Goal: Transaction & Acquisition: Purchase product/service

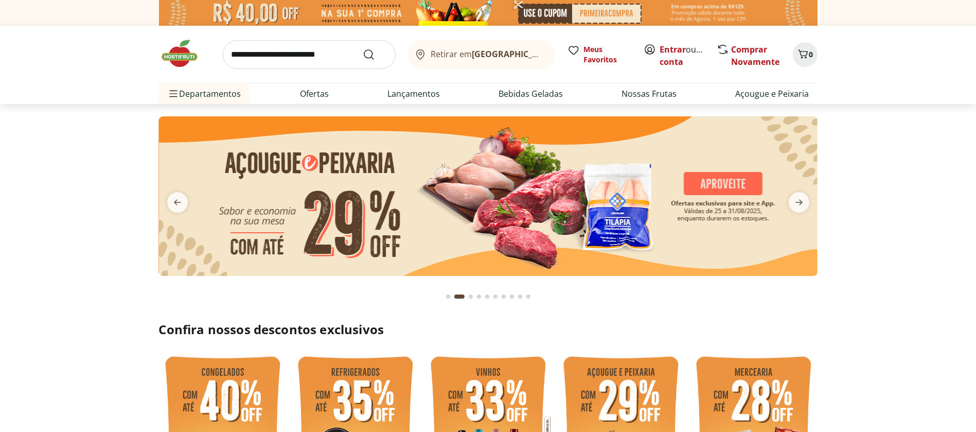
click at [175, 49] on img at bounding box center [184, 53] width 51 height 31
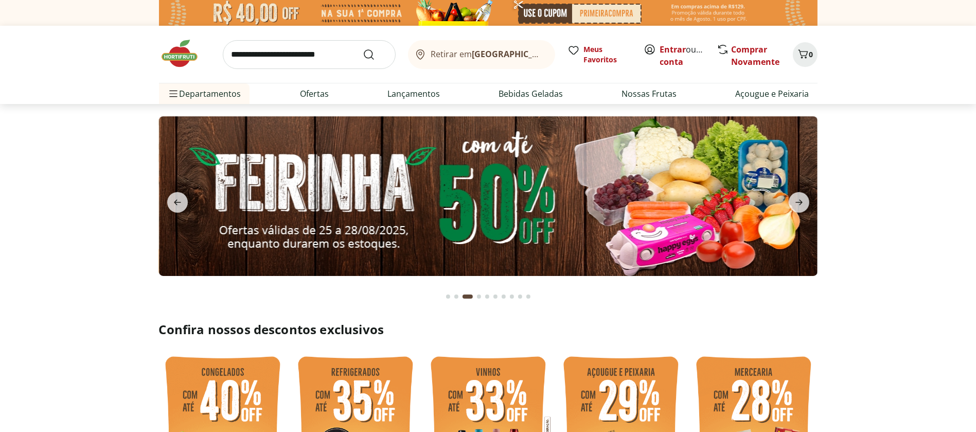
click at [178, 57] on img at bounding box center [184, 53] width 51 height 31
click at [169, 204] on span "previous" at bounding box center [177, 202] width 21 height 21
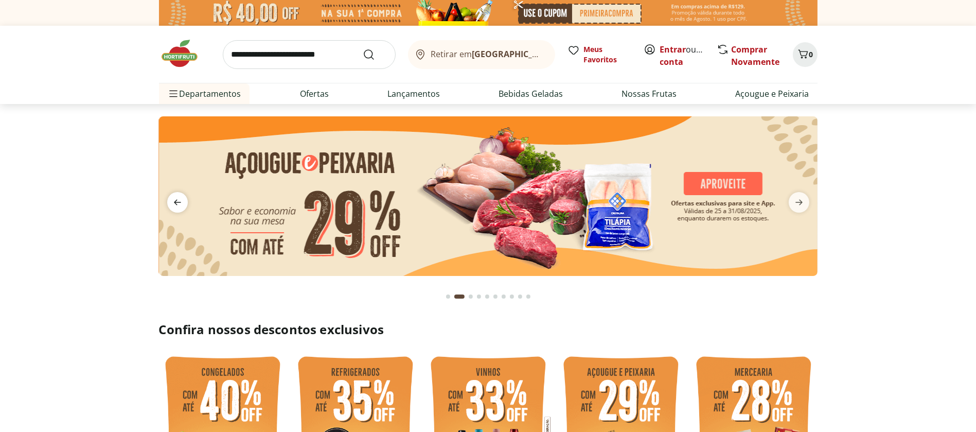
click at [169, 204] on span "previous" at bounding box center [177, 202] width 21 height 21
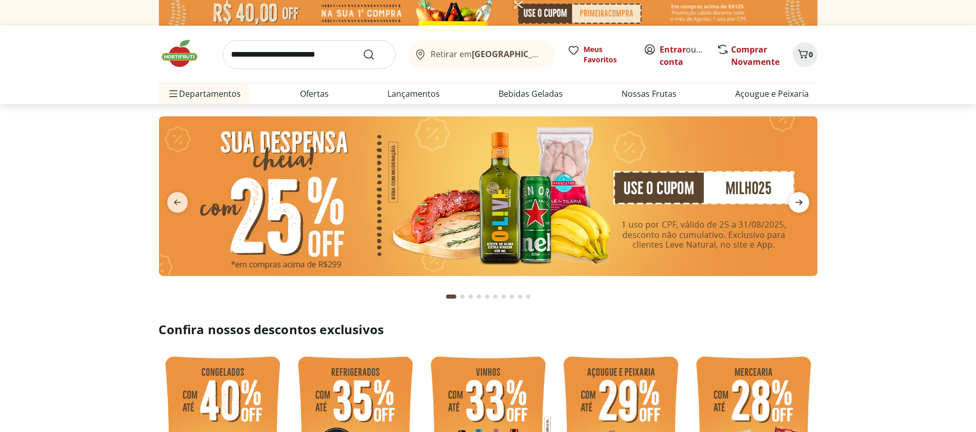
click at [800, 205] on icon "next" at bounding box center [799, 202] width 12 height 12
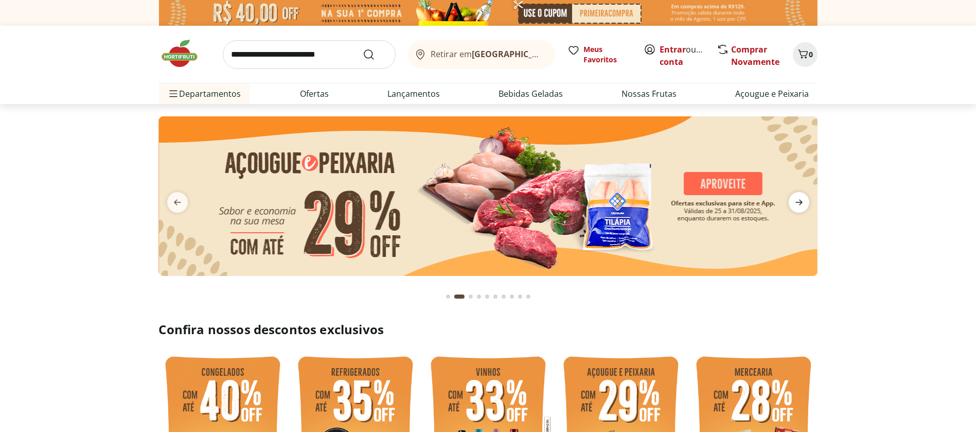
click at [800, 205] on icon "next" at bounding box center [799, 202] width 12 height 12
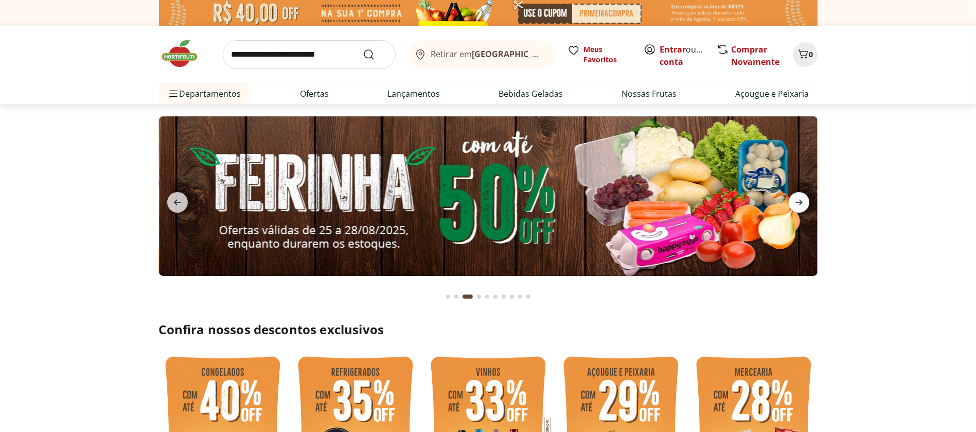
click at [800, 205] on icon "next" at bounding box center [799, 202] width 12 height 12
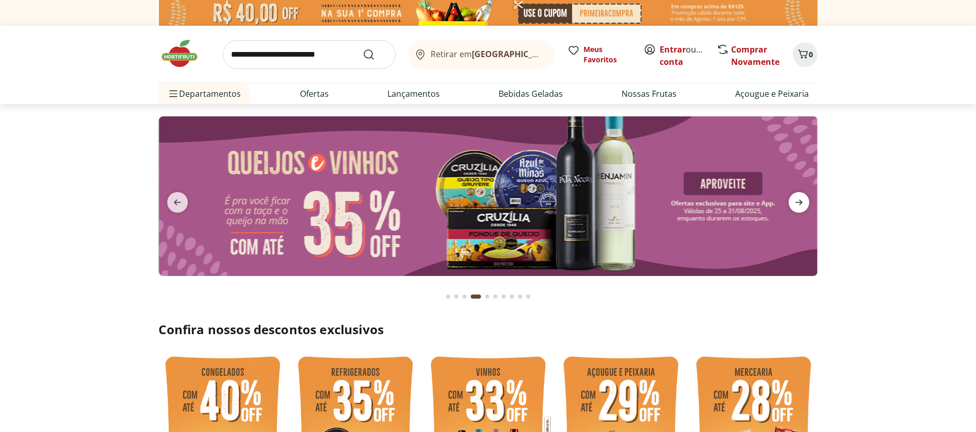
click at [800, 205] on icon "next" at bounding box center [799, 202] width 12 height 12
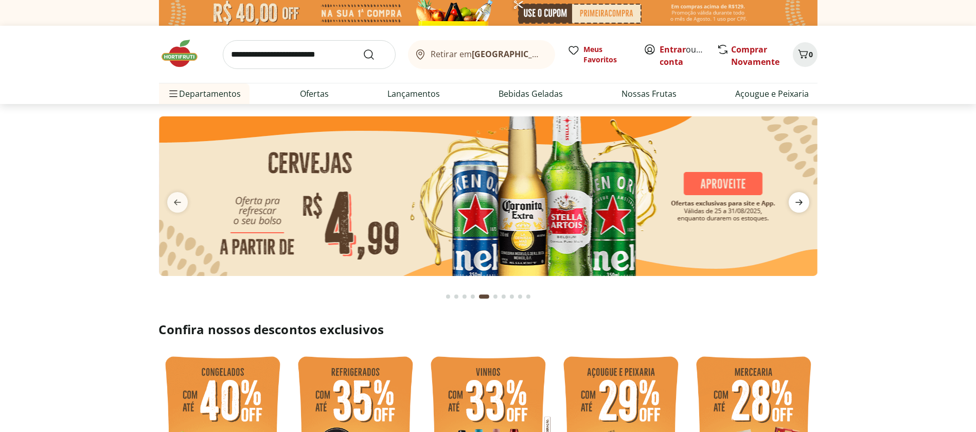
click at [800, 205] on icon "next" at bounding box center [799, 202] width 12 height 12
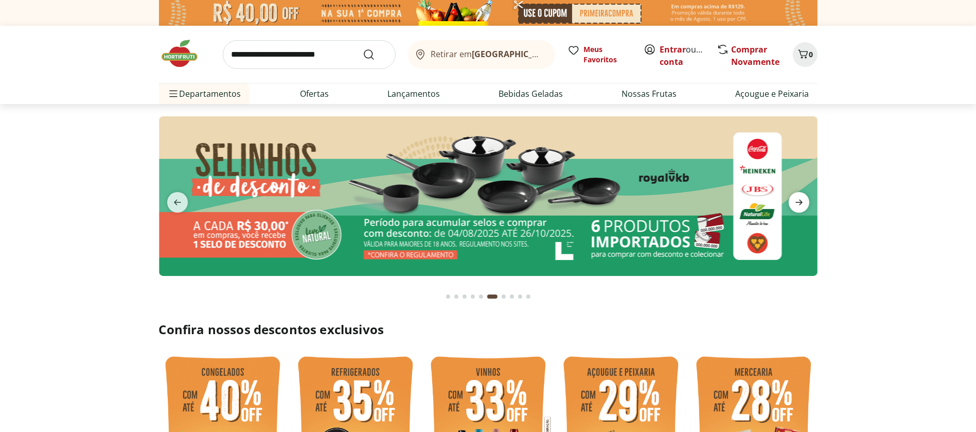
click at [800, 205] on icon "next" at bounding box center [799, 202] width 12 height 12
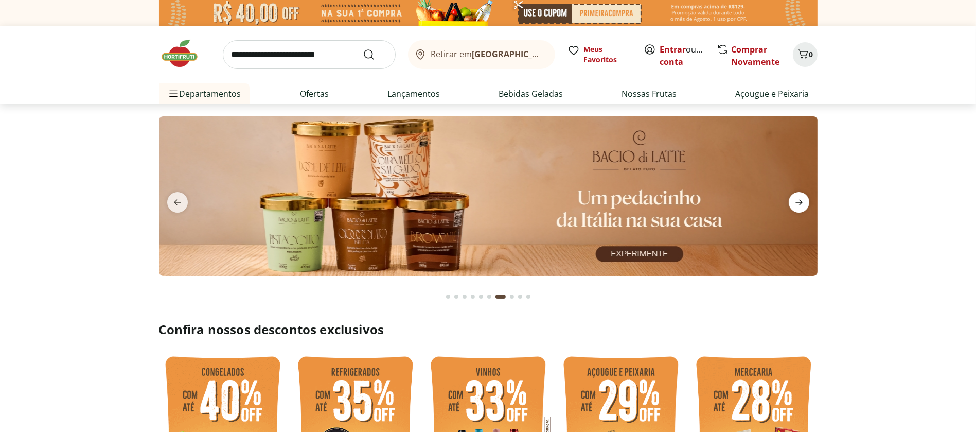
click at [800, 205] on icon "next" at bounding box center [799, 202] width 12 height 12
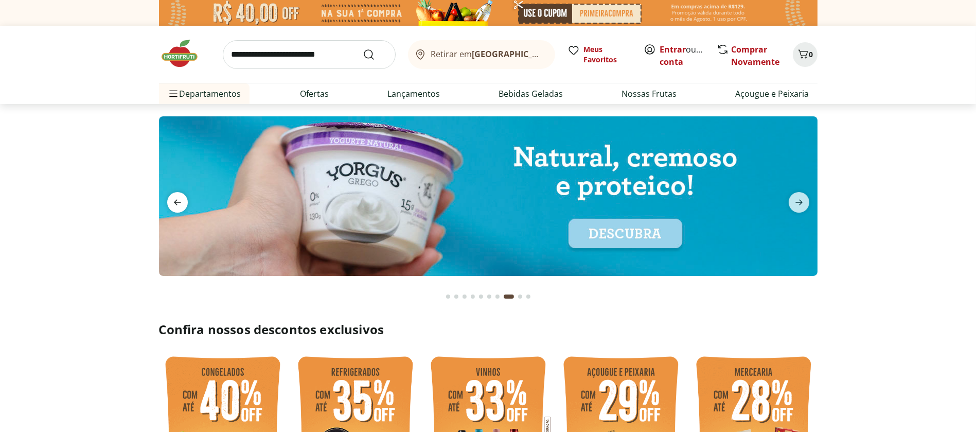
click at [180, 192] on span "previous" at bounding box center [177, 202] width 21 height 21
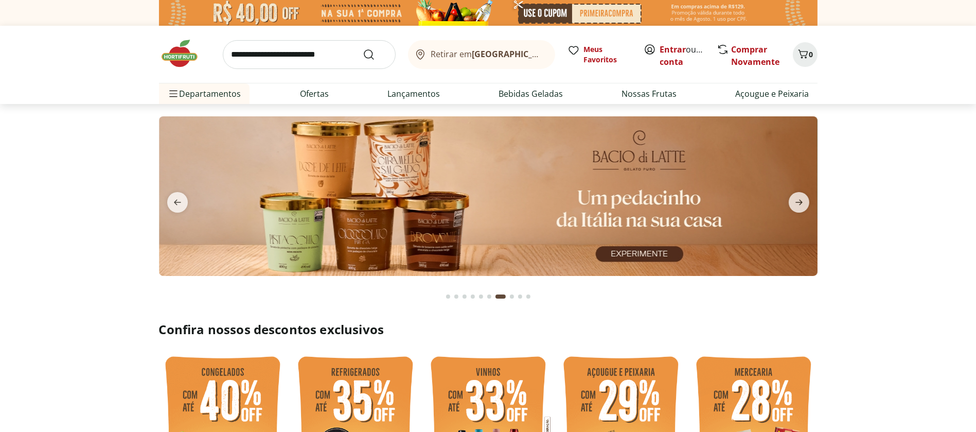
click at [355, 203] on img at bounding box center [488, 196] width 659 height 160
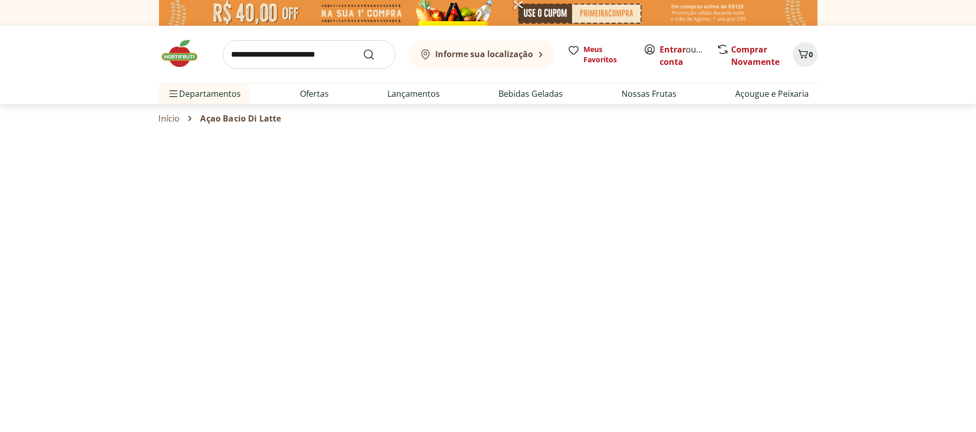
select select "**********"
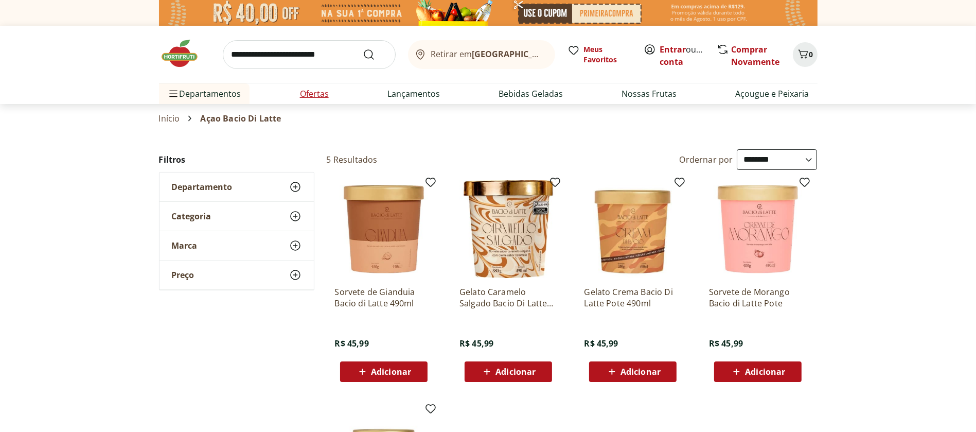
click at [313, 89] on link "Ofertas" at bounding box center [314, 93] width 29 height 12
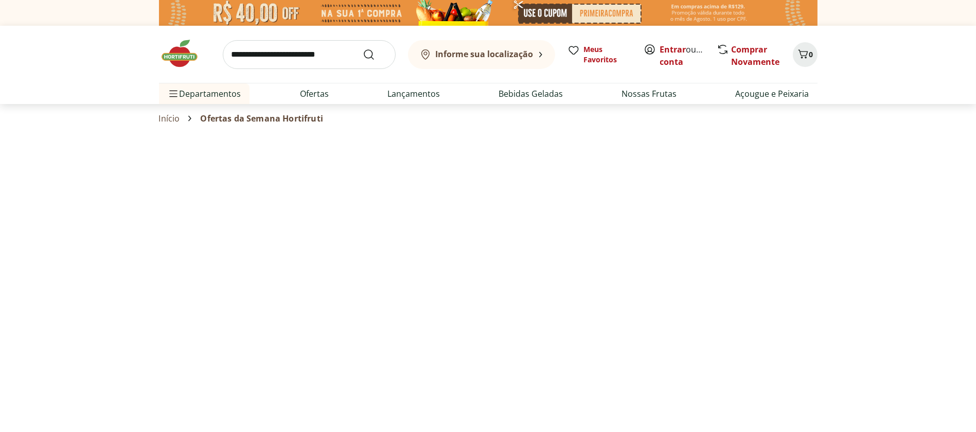
select select "**********"
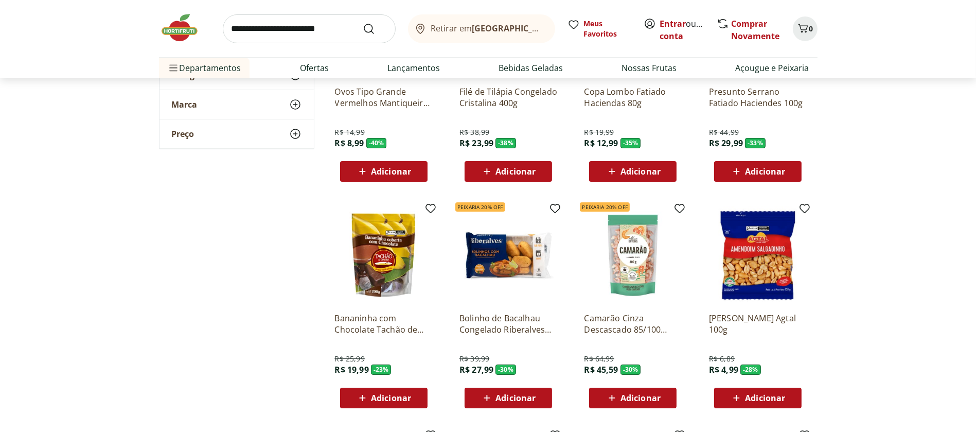
scroll to position [236, 0]
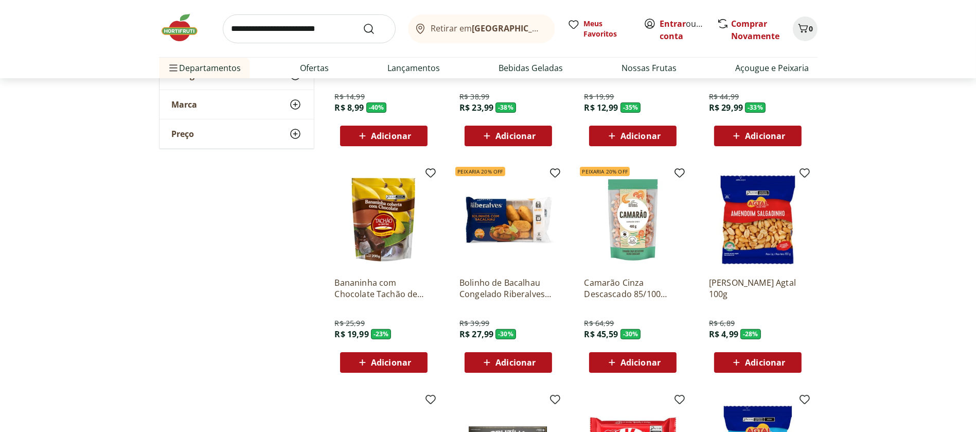
click at [611, 364] on icon at bounding box center [612, 362] width 13 height 12
click at [663, 364] on icon at bounding box center [662, 362] width 13 height 12
type input "*"
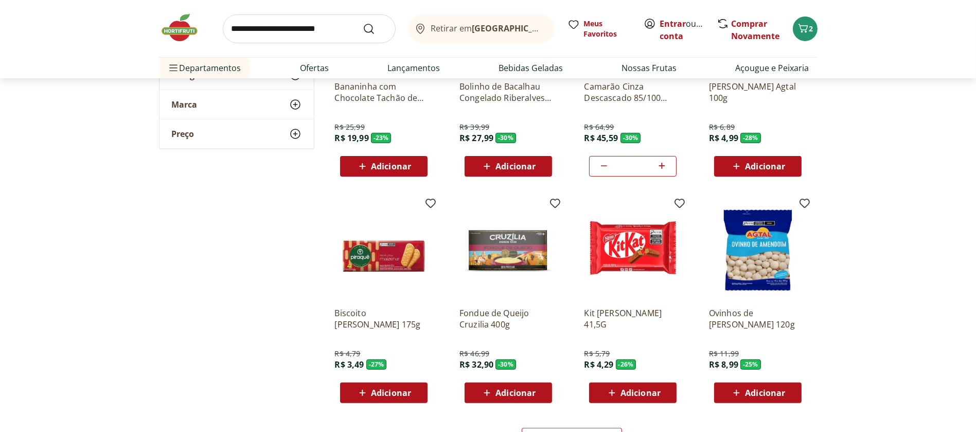
scroll to position [432, 0]
click at [365, 390] on icon at bounding box center [362, 392] width 13 height 12
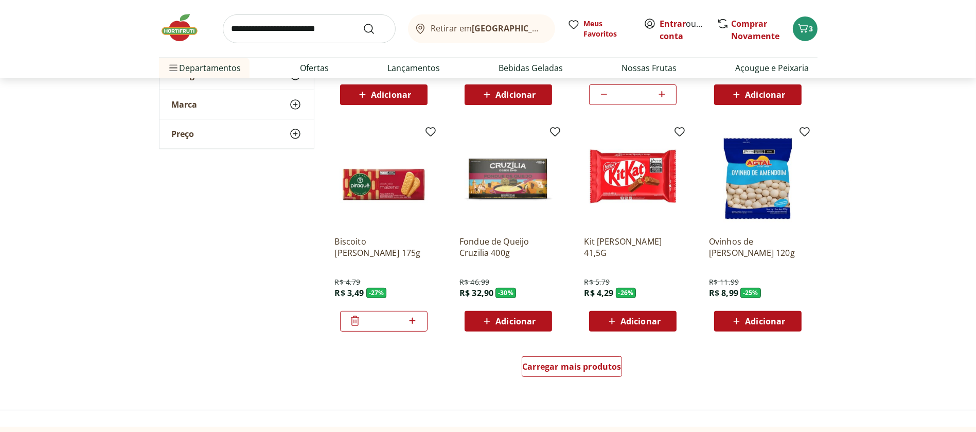
scroll to position [504, 0]
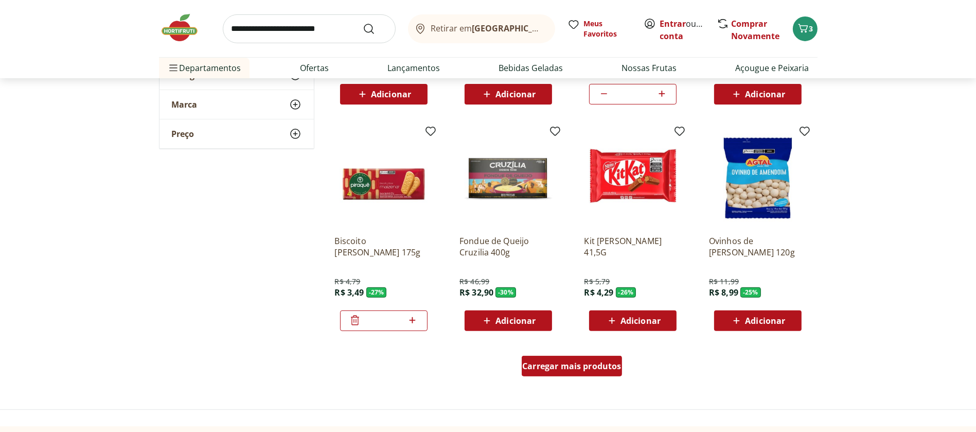
click at [582, 370] on span "Carregar mais produtos" at bounding box center [571, 366] width 99 height 8
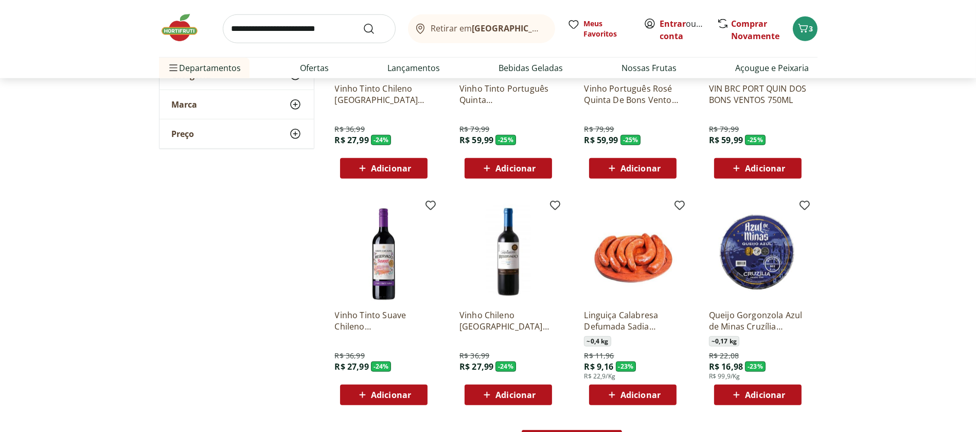
scroll to position [1102, 0]
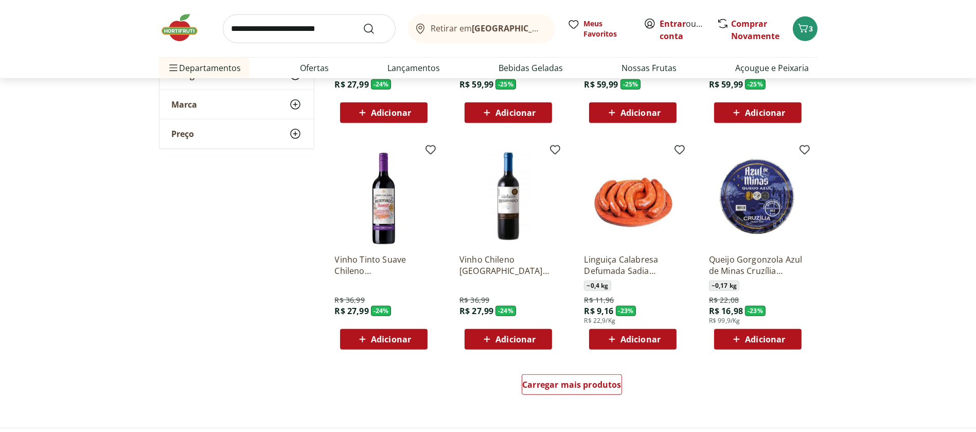
scroll to position [1158, 0]
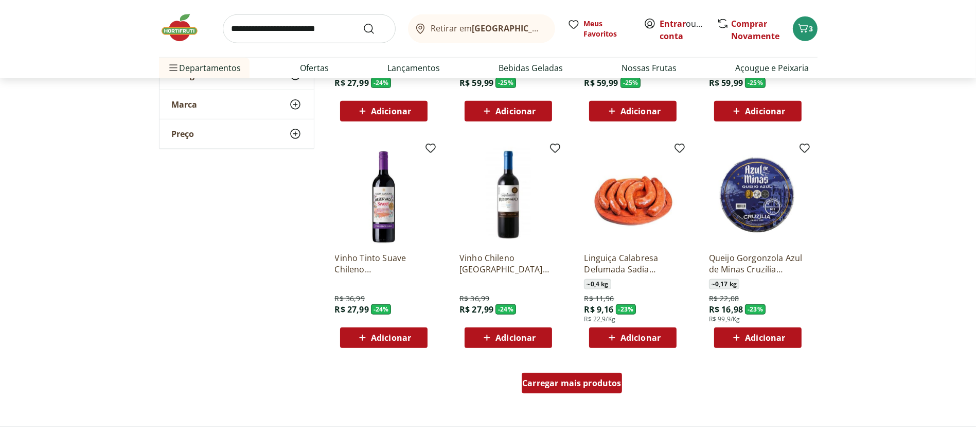
click at [576, 386] on span "Carregar mais produtos" at bounding box center [571, 383] width 99 height 8
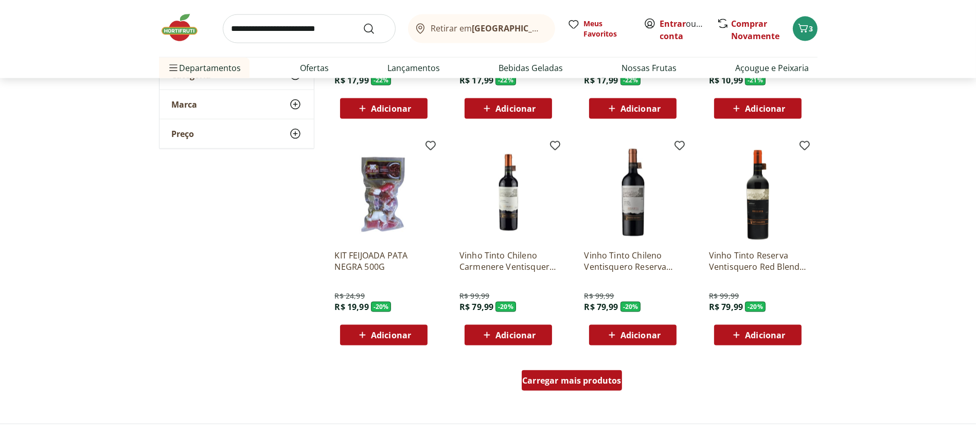
scroll to position [1832, 0]
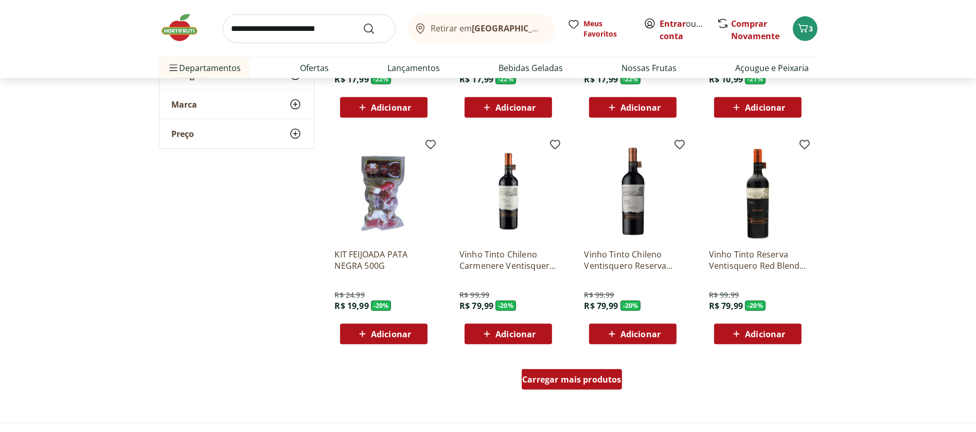
click at [580, 392] on link "Carregar mais produtos" at bounding box center [572, 381] width 100 height 25
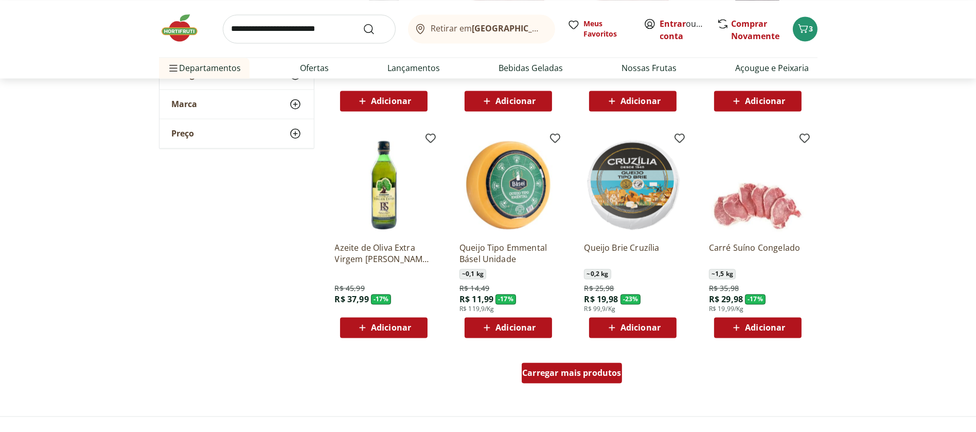
scroll to position [2512, 0]
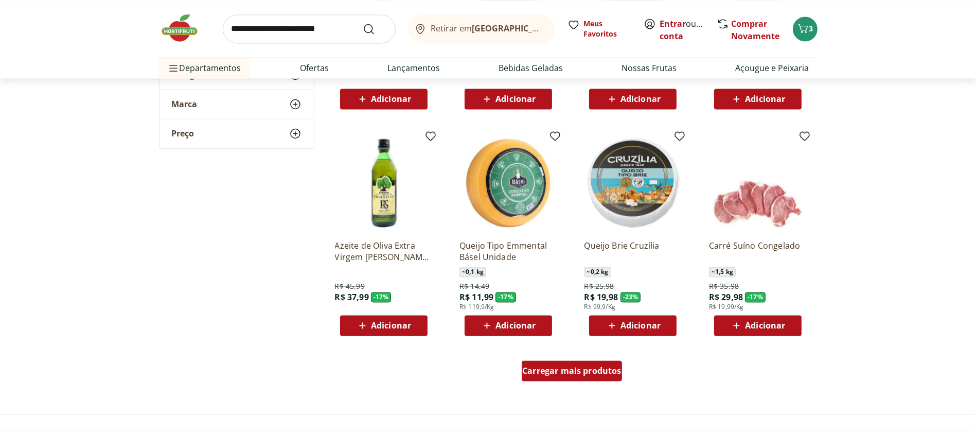
click at [582, 369] on span "Carregar mais produtos" at bounding box center [571, 370] width 99 height 8
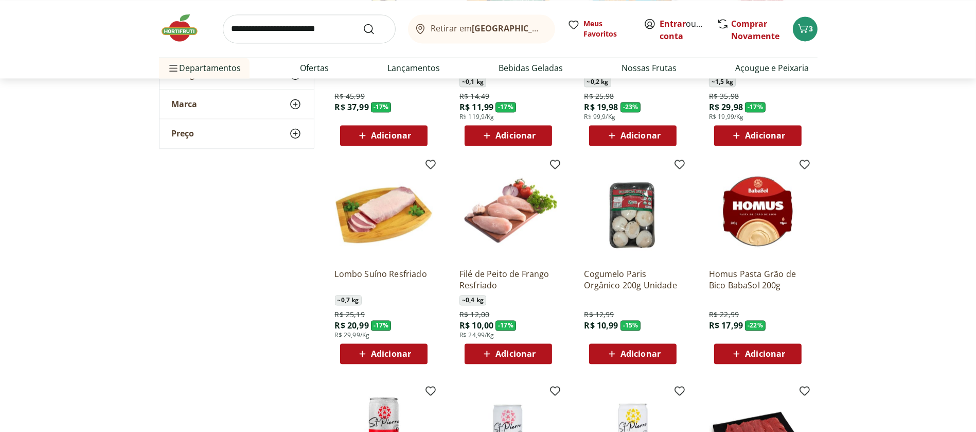
scroll to position [2705, 0]
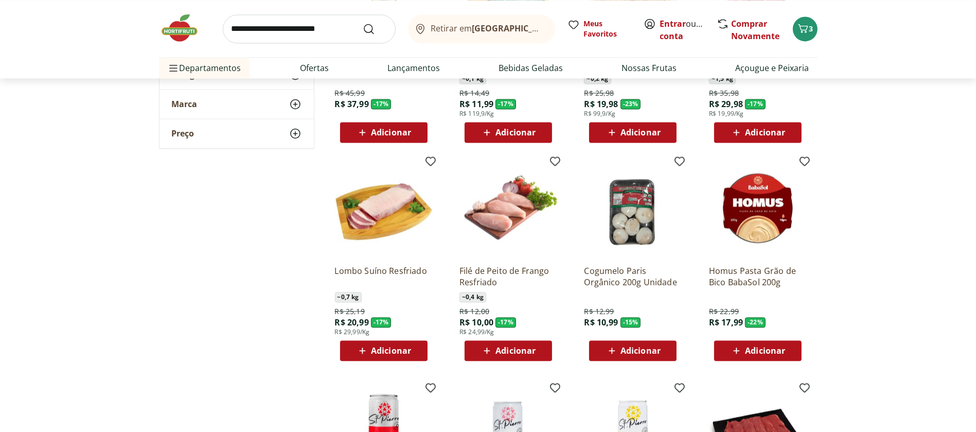
click at [612, 353] on icon at bounding box center [612, 350] width 13 height 12
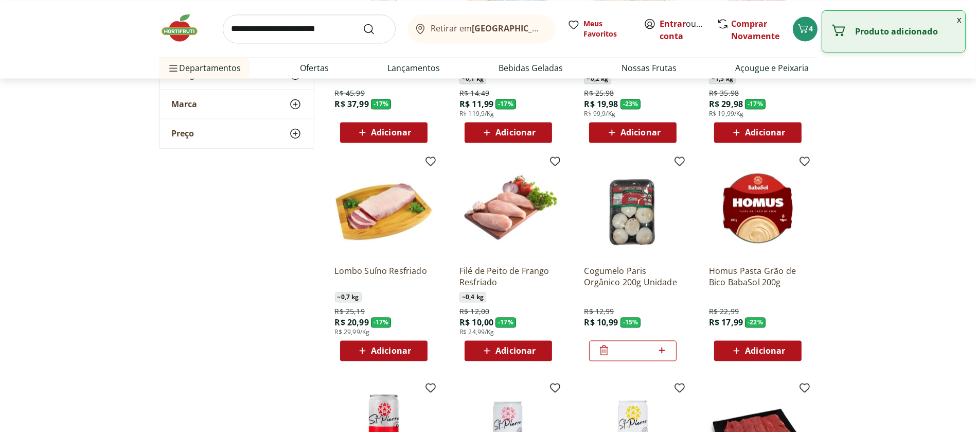
click at [666, 354] on icon at bounding box center [662, 350] width 13 height 12
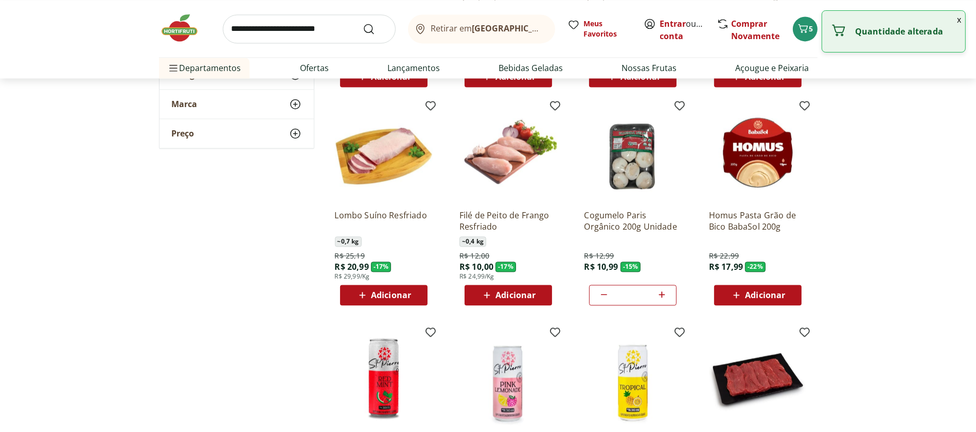
type input "*"
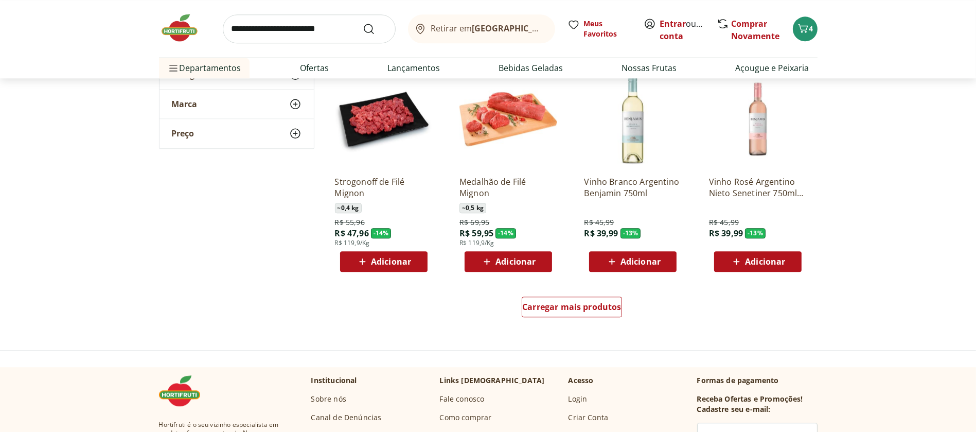
scroll to position [3247, 0]
click at [571, 310] on span "Carregar mais produtos" at bounding box center [571, 307] width 99 height 8
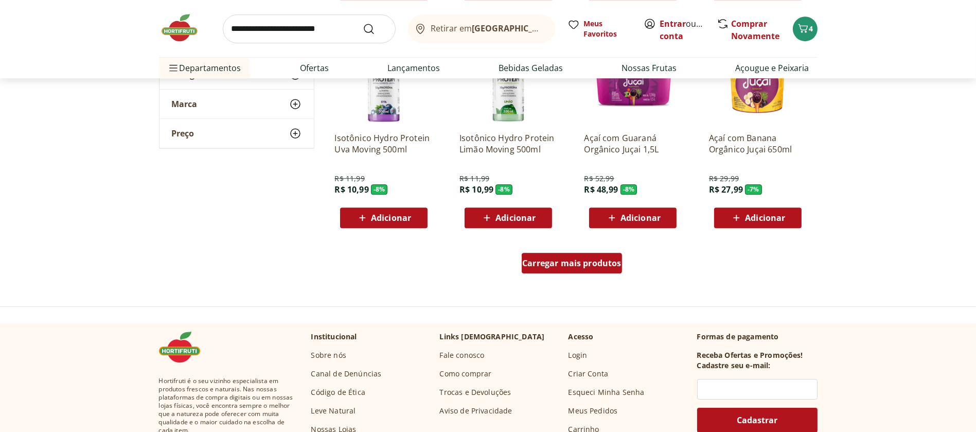
scroll to position [3963, 0]
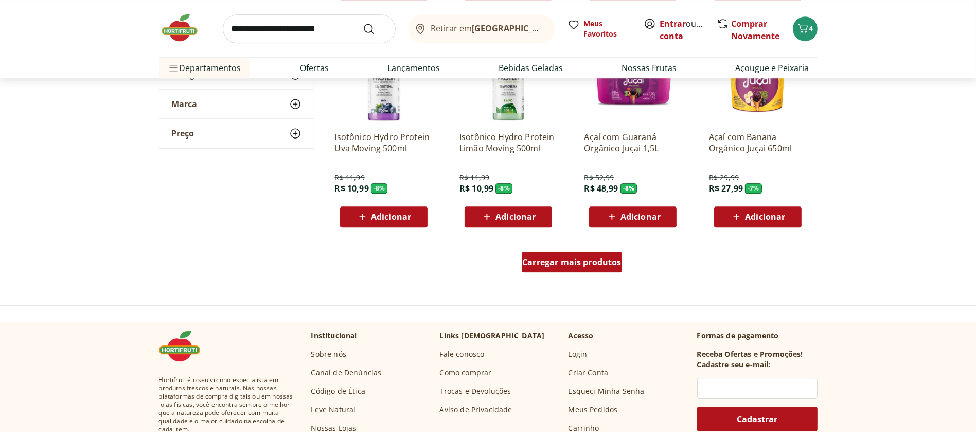
click at [603, 271] on div "Carregar mais produtos" at bounding box center [572, 262] width 100 height 21
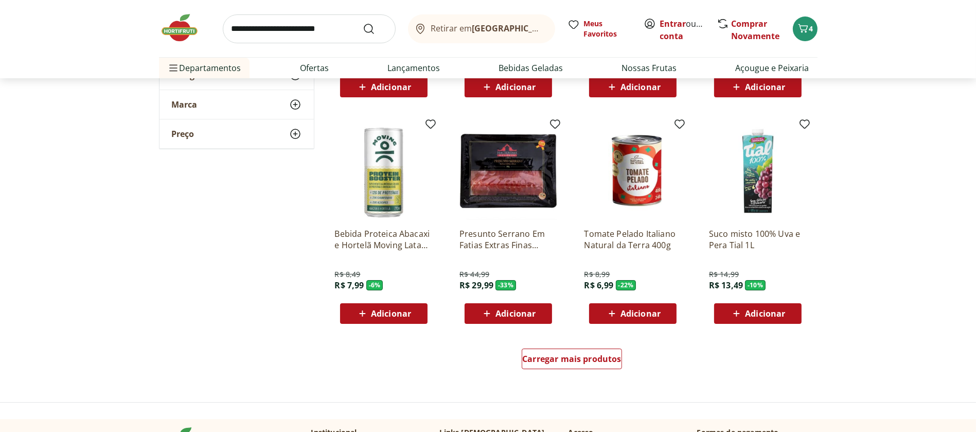
scroll to position [4537, 0]
click at [497, 241] on p "Presunto Serrano Em Fatias Extras Finas Haciendas Reserva Pacote 100G" at bounding box center [509, 239] width 98 height 23
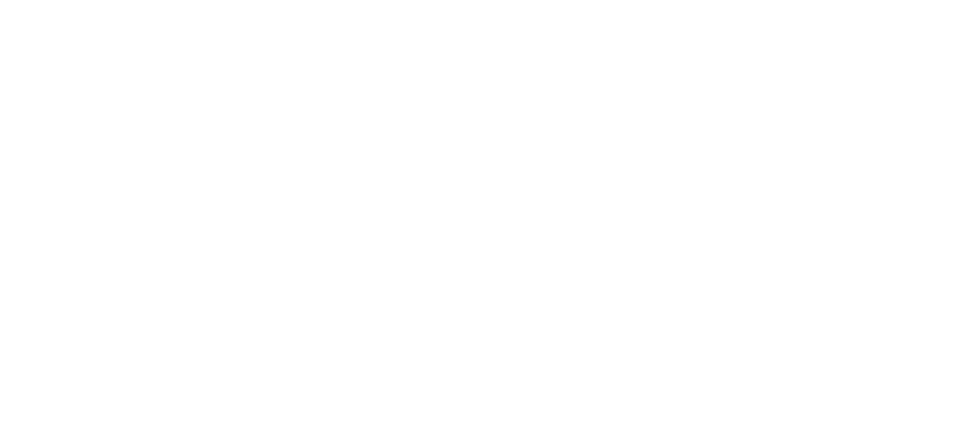
select select "**********"
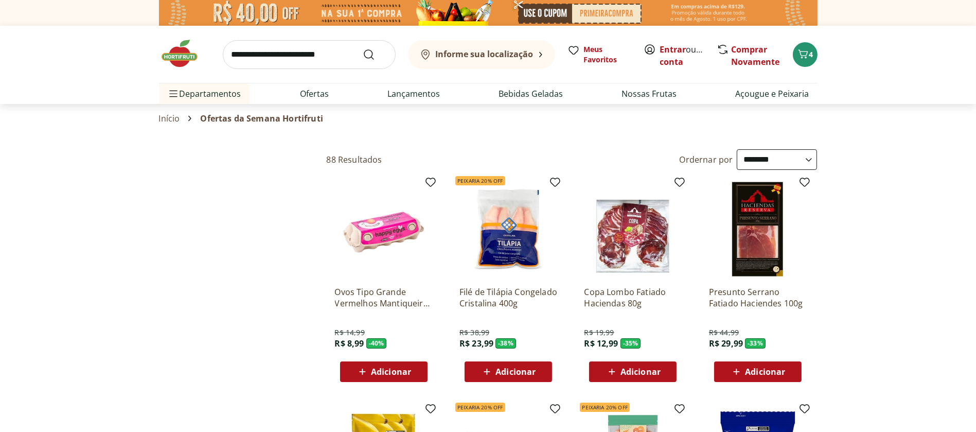
type input "*"
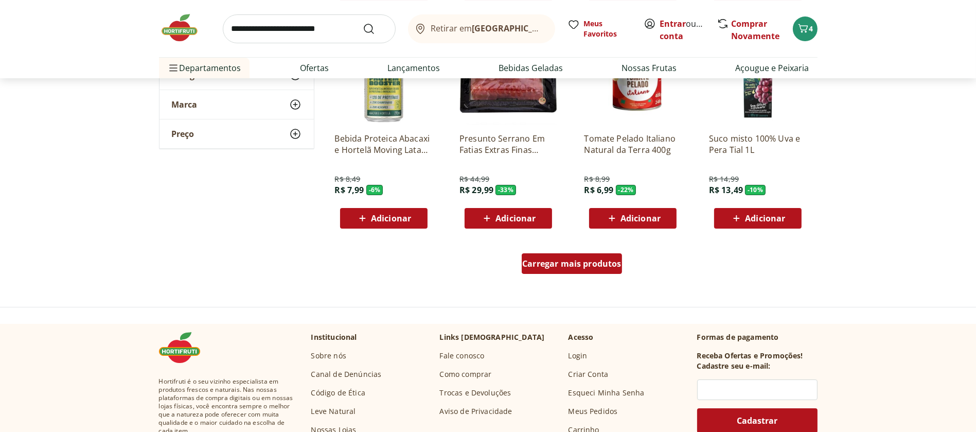
scroll to position [4625, 0]
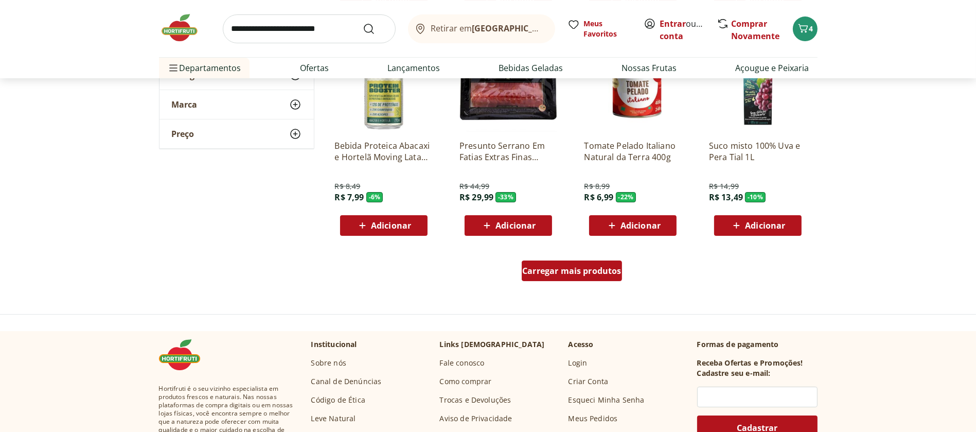
click at [569, 276] on div "Carregar mais produtos" at bounding box center [572, 270] width 100 height 21
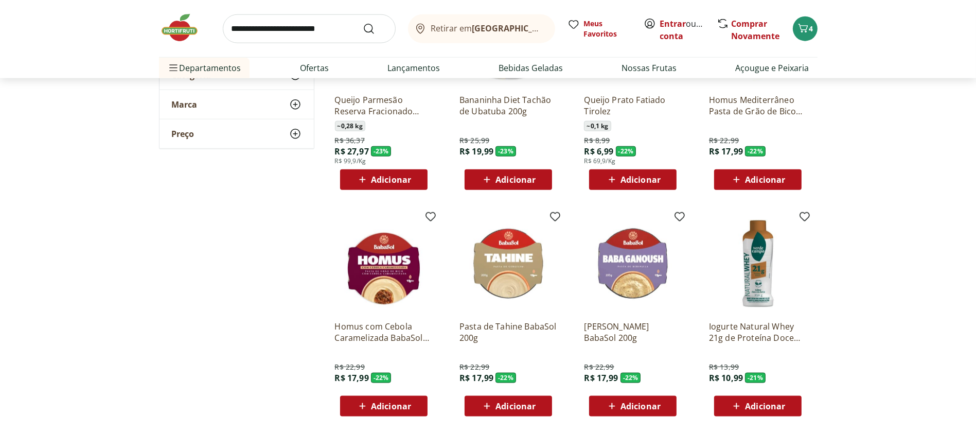
scroll to position [1295, 0]
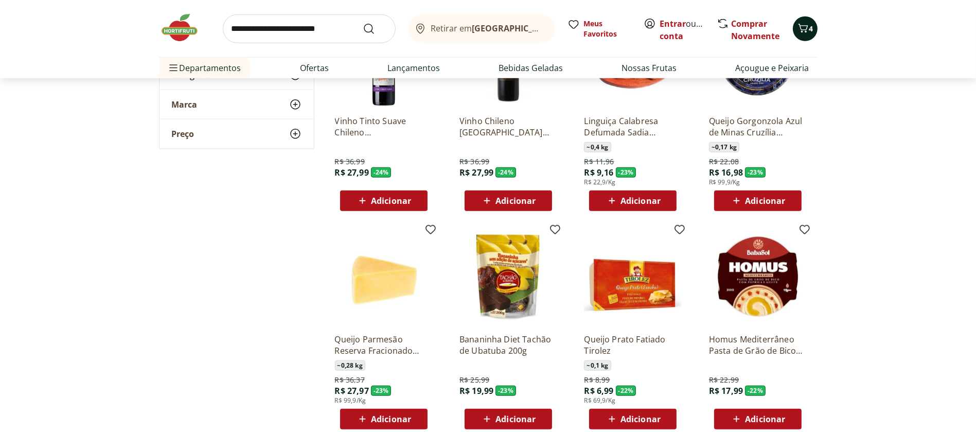
click at [807, 30] on icon "Carrinho" at bounding box center [803, 28] width 12 height 12
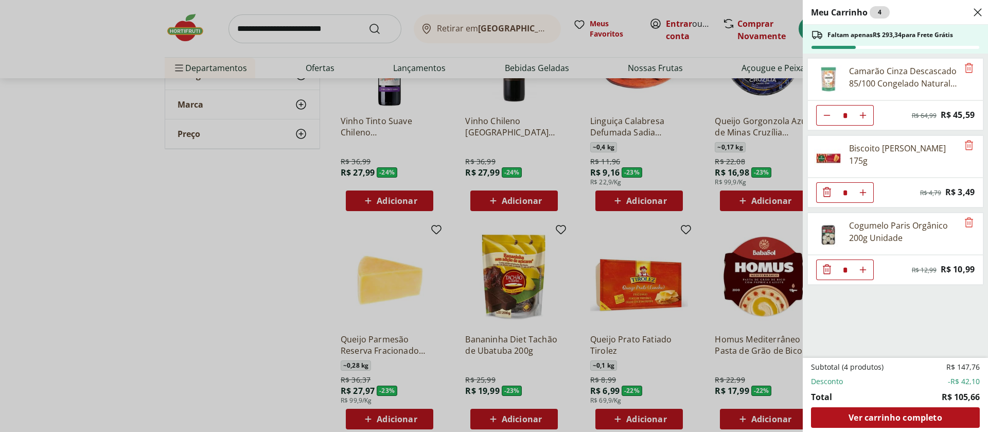
click at [171, 227] on div "Meu Carrinho 4 Faltam apenas R$ 293,34 para Frete Grátis Camarão Cinza Descasca…" at bounding box center [494, 216] width 988 height 432
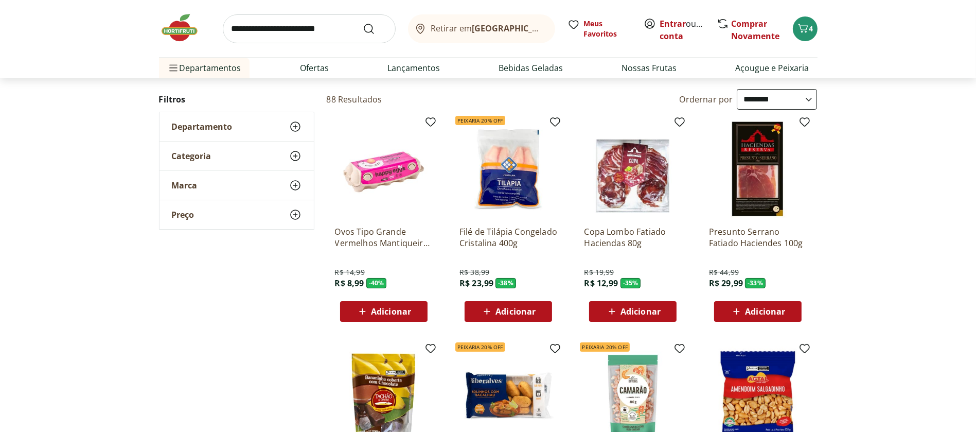
scroll to position [0, 0]
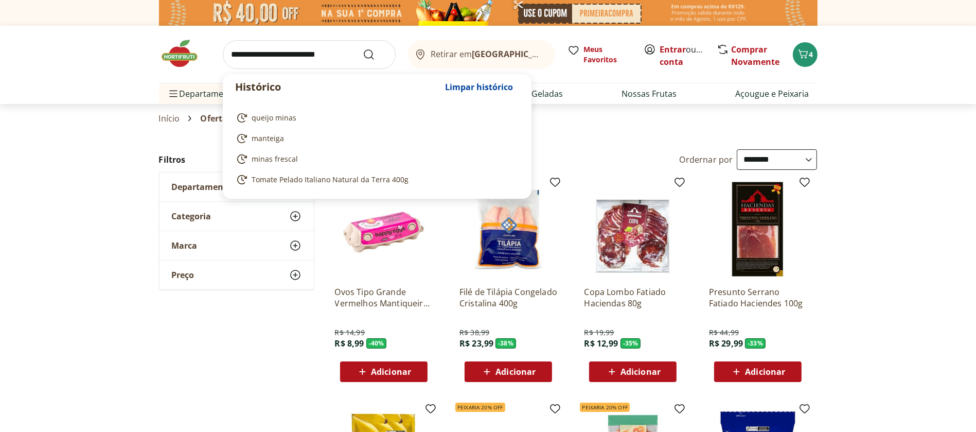
click at [277, 49] on input "search" at bounding box center [309, 54] width 173 height 29
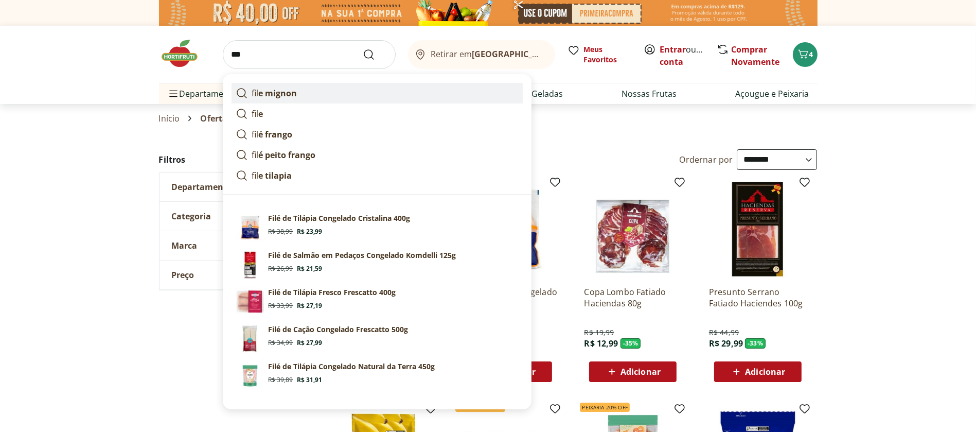
click at [274, 94] on strong "e mignon" at bounding box center [278, 92] width 39 height 11
type input "**********"
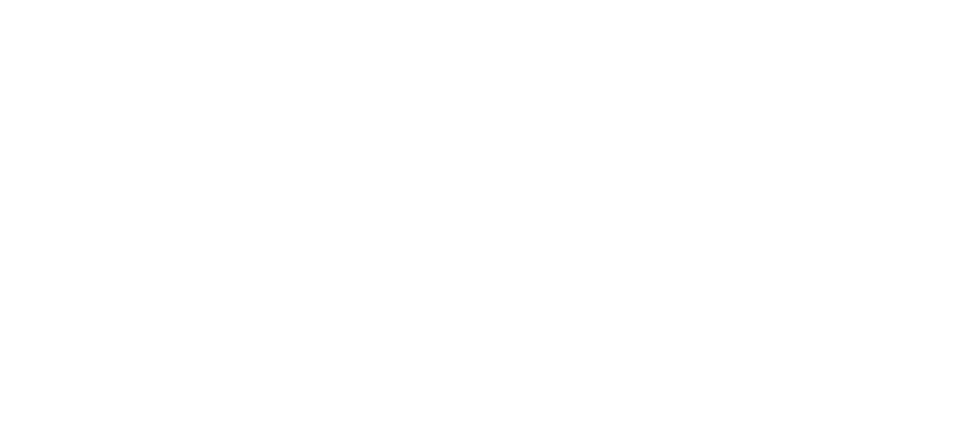
select select "**********"
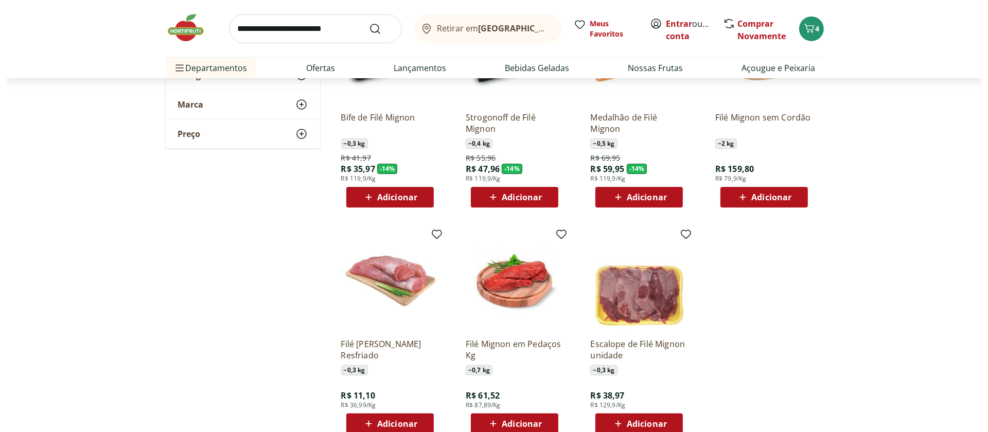
scroll to position [164, 0]
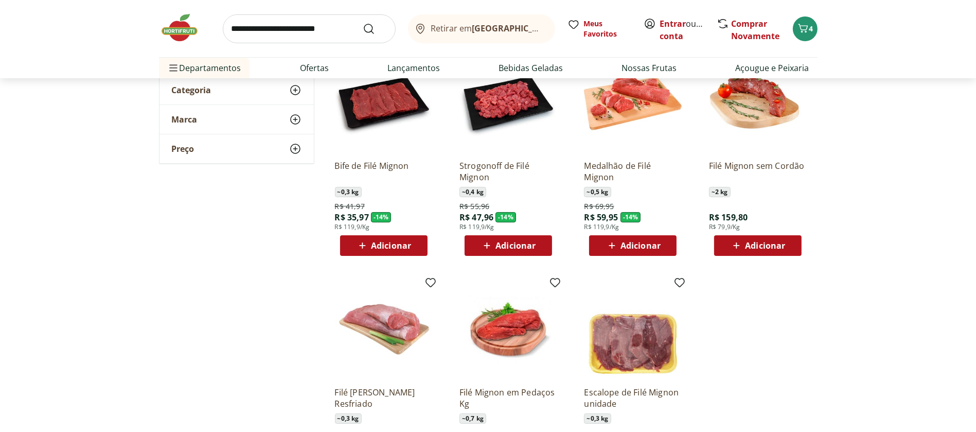
click at [734, 245] on icon at bounding box center [737, 245] width 6 height 6
click at [802, 27] on icon "Carrinho" at bounding box center [803, 28] width 12 height 12
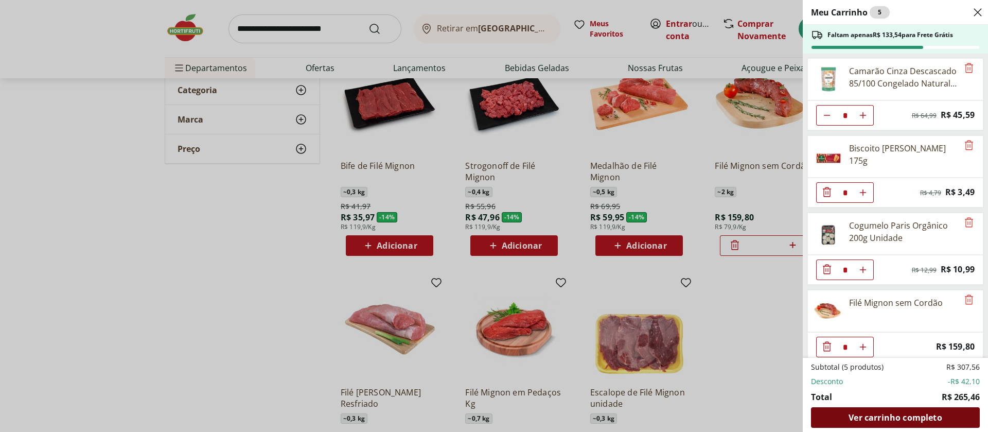
click at [876, 421] on span "Ver carrinho completo" at bounding box center [895, 417] width 93 height 8
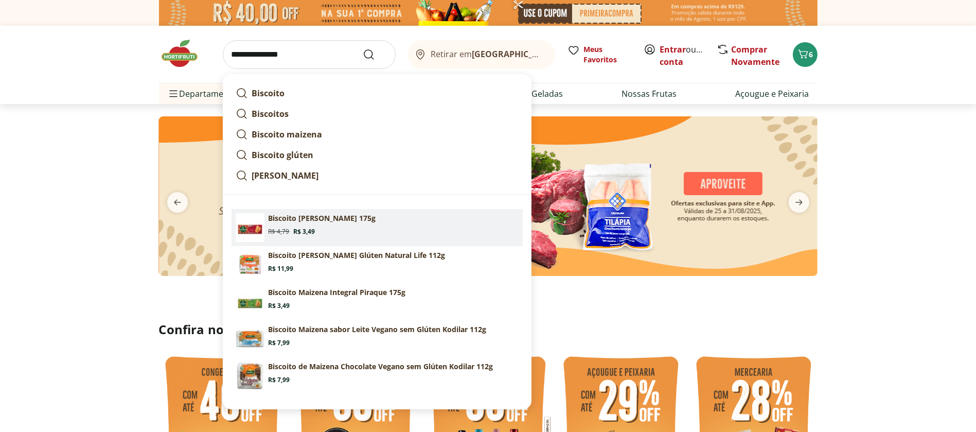
click at [315, 229] on section "Biscoito Maizena Piraque 175g Original price: R$ 4,79 Price: R$ 3,49" at bounding box center [394, 224] width 250 height 23
type input "**********"
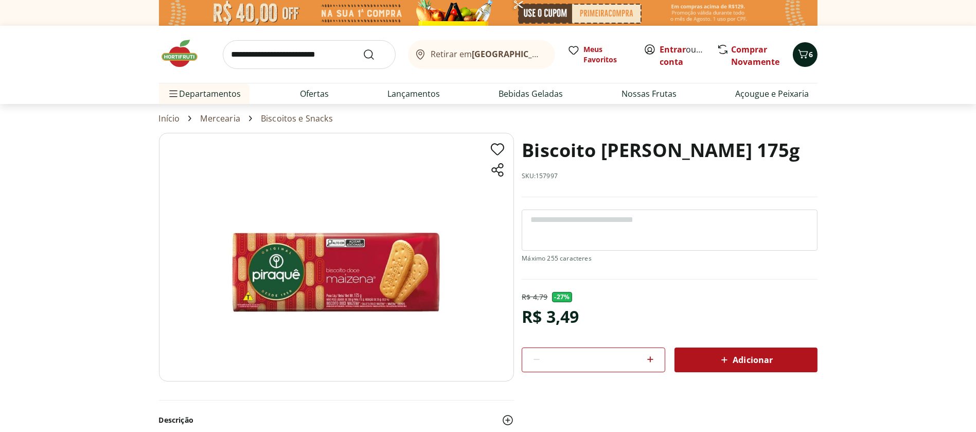
click at [806, 55] on icon "Carrinho" at bounding box center [803, 53] width 10 height 9
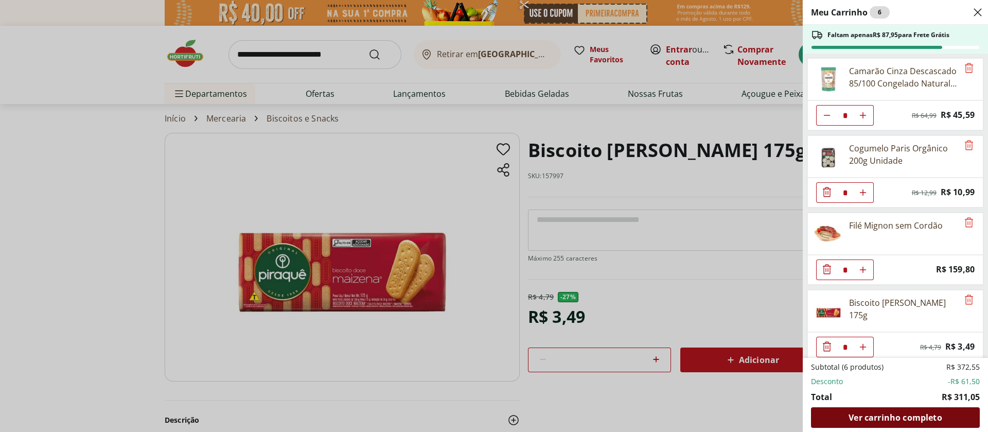
click at [900, 418] on span "Ver carrinho completo" at bounding box center [895, 417] width 93 height 8
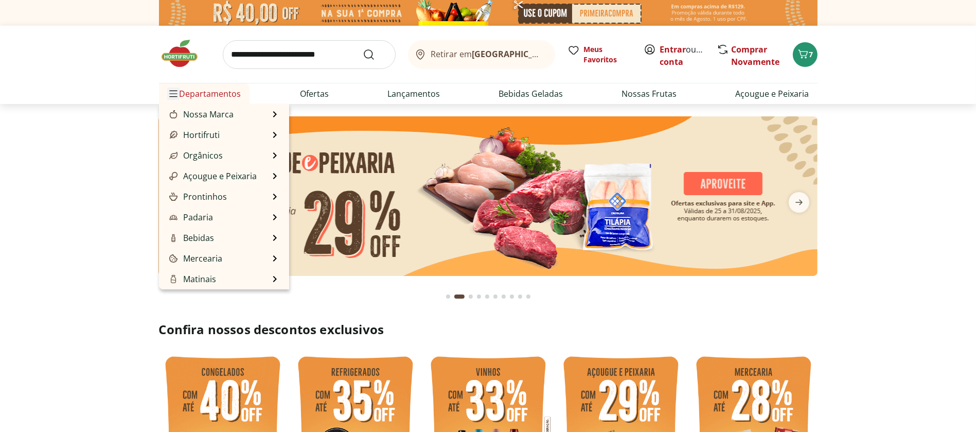
type input "*"
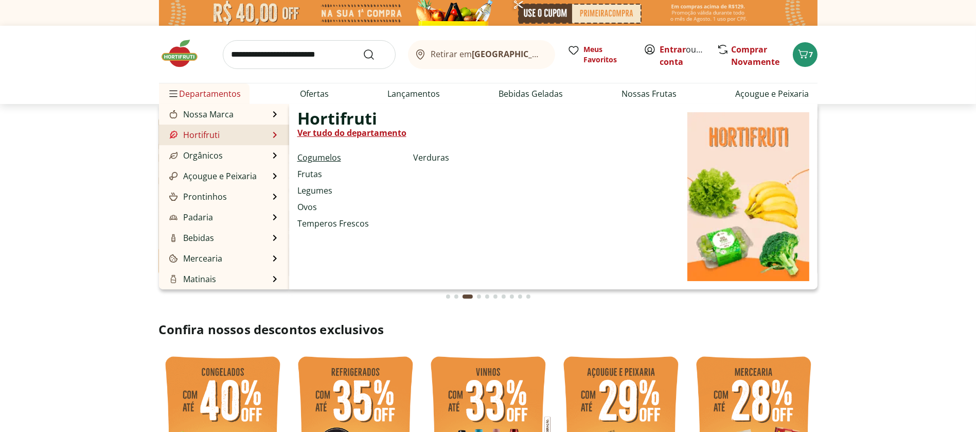
click at [317, 157] on link "Cogumelos" at bounding box center [319, 157] width 44 height 12
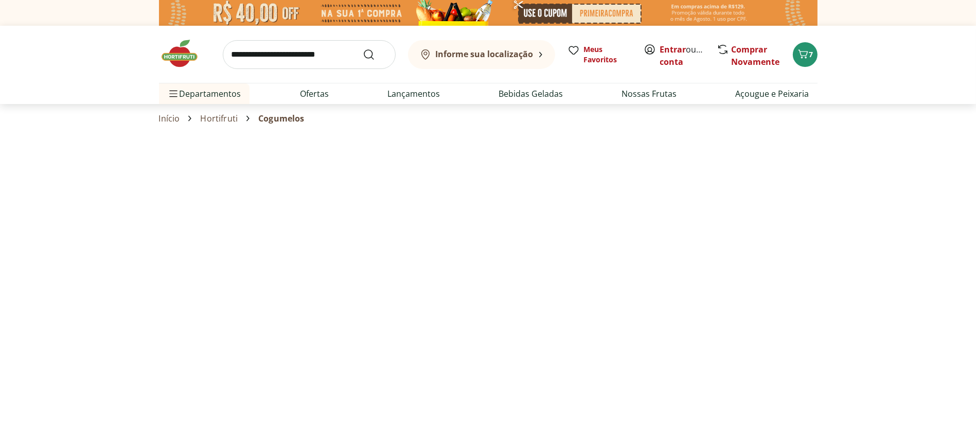
select select "**********"
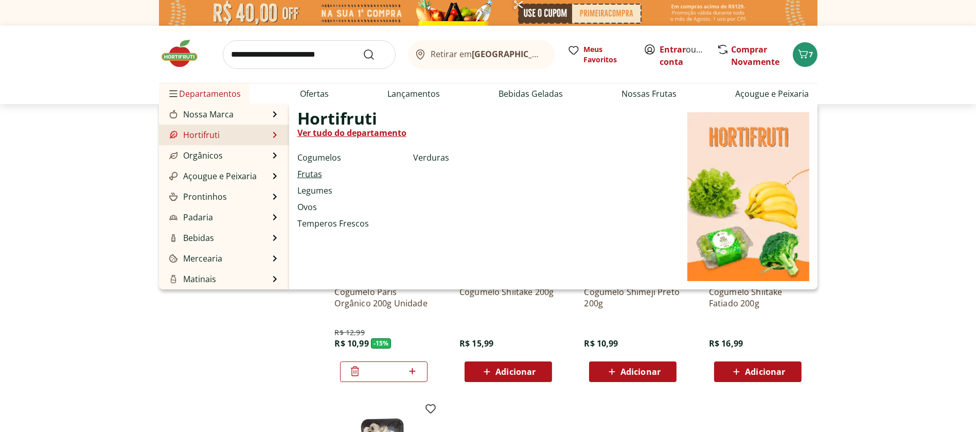
click at [309, 173] on link "Frutas" at bounding box center [309, 174] width 25 height 12
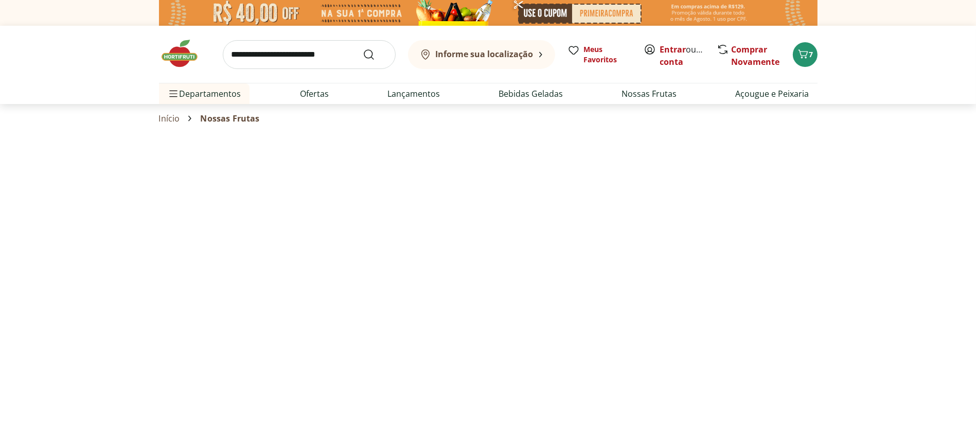
select select "**********"
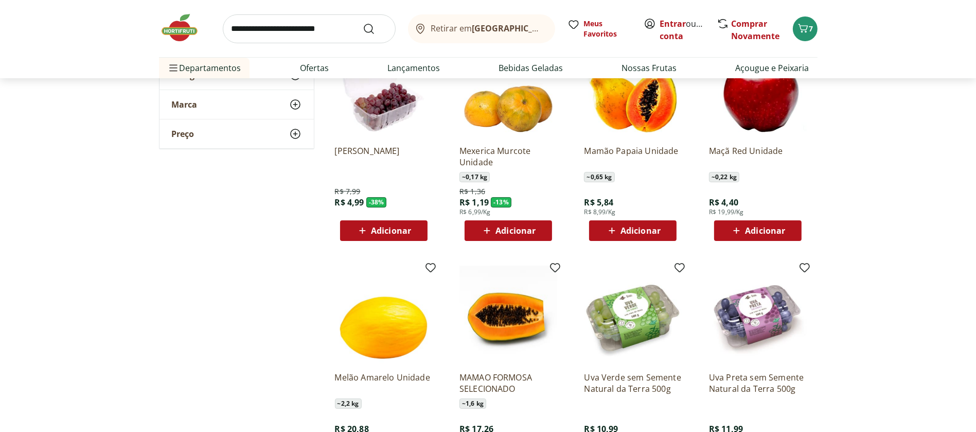
scroll to position [138, 0]
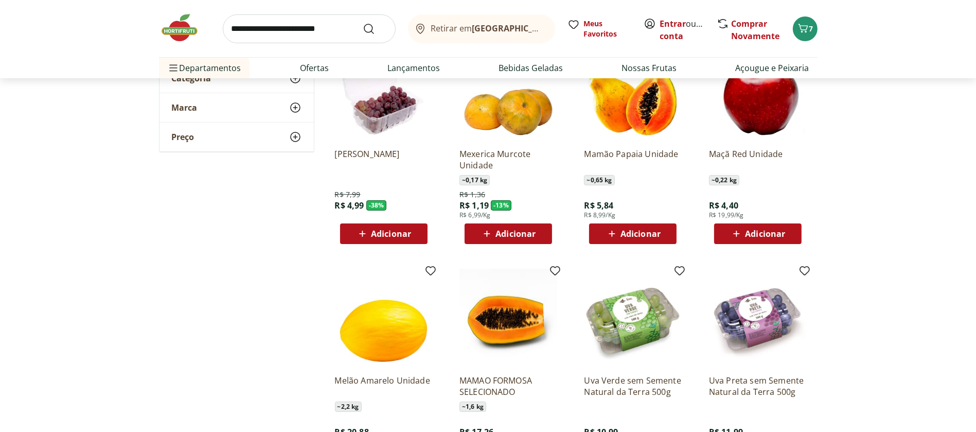
click at [485, 233] on icon at bounding box center [487, 234] width 6 height 6
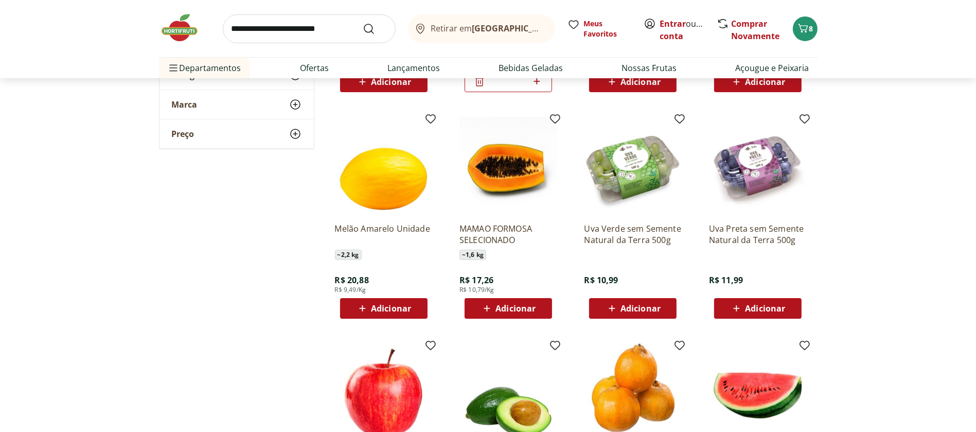
scroll to position [289, 0]
click at [360, 307] on icon at bounding box center [362, 309] width 13 height 12
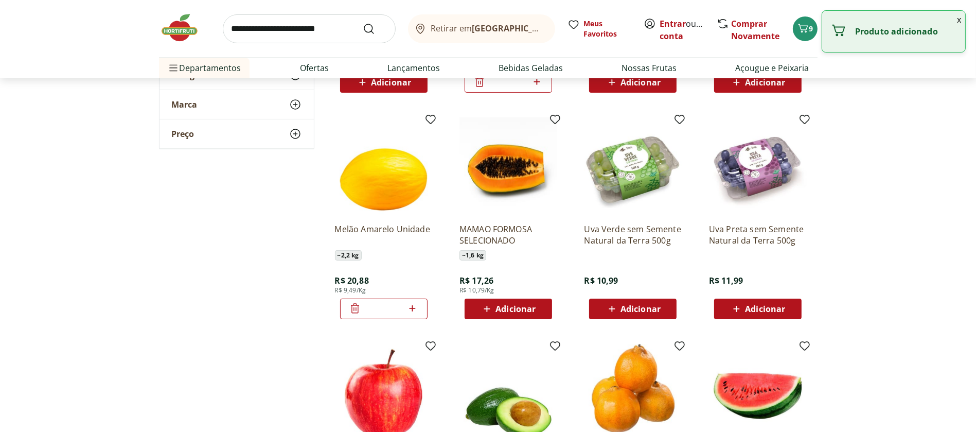
click at [610, 308] on icon at bounding box center [612, 309] width 13 height 12
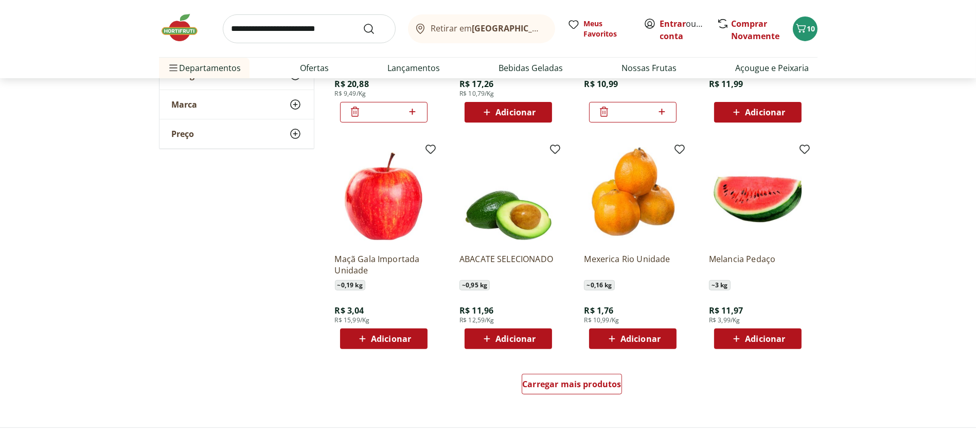
scroll to position [493, 0]
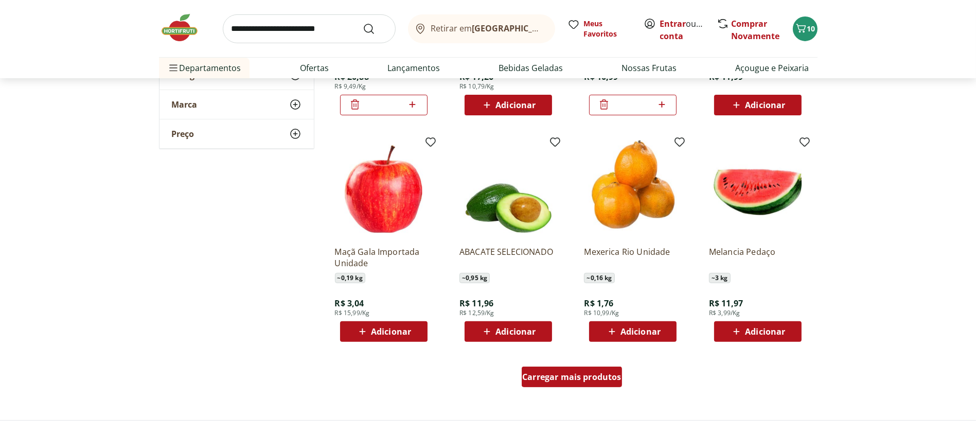
click at [541, 381] on span "Carregar mais produtos" at bounding box center [571, 377] width 99 height 8
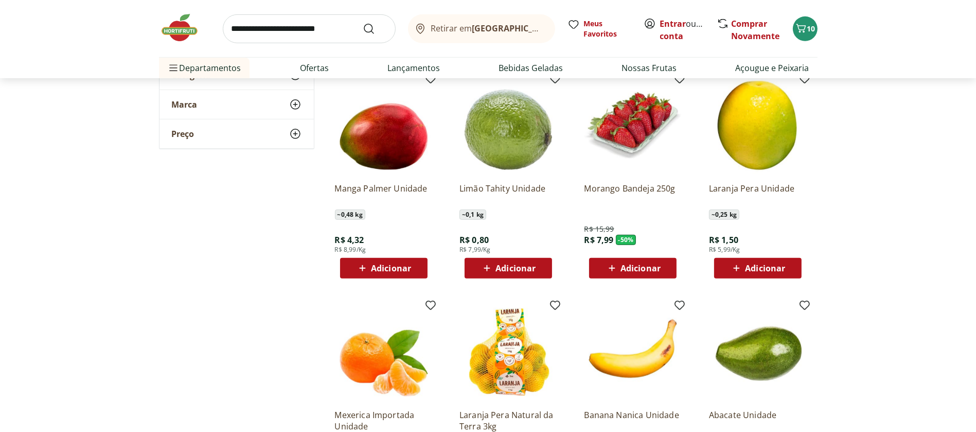
scroll to position [775, 0]
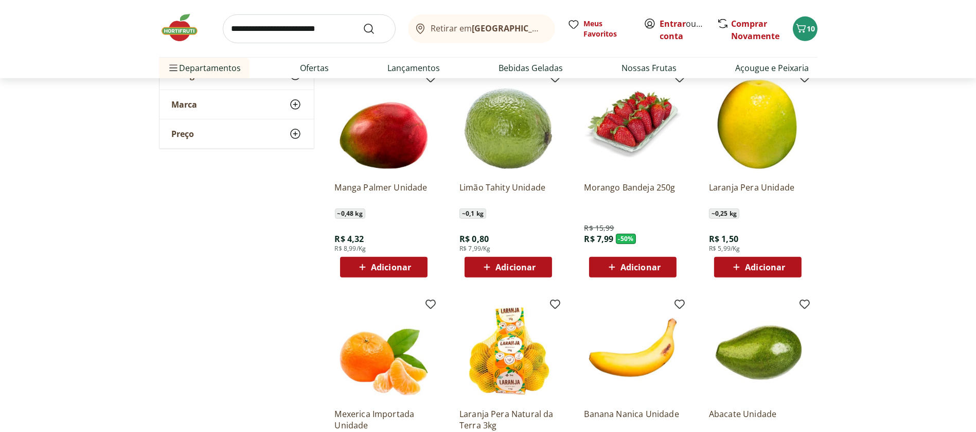
click at [615, 270] on icon at bounding box center [612, 267] width 13 height 12
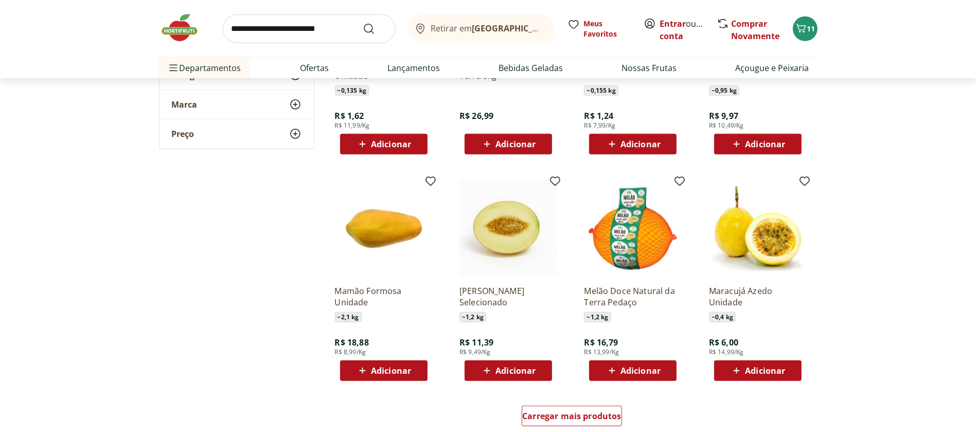
scroll to position [1135, 0]
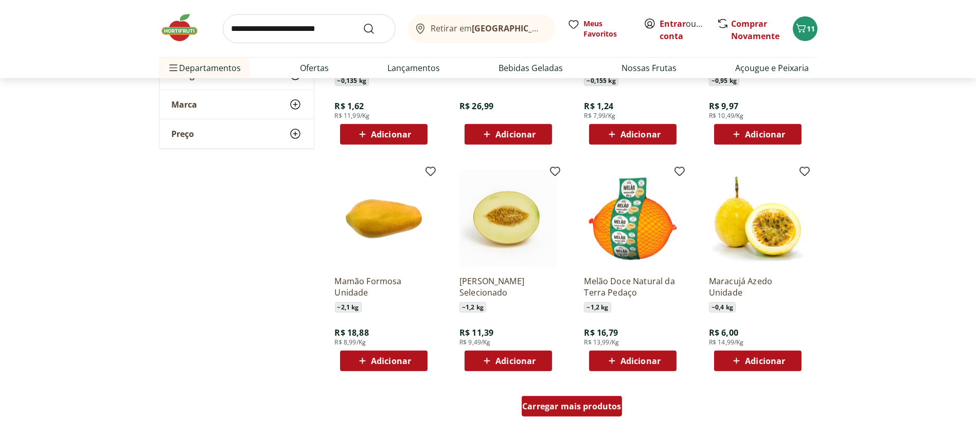
click at [539, 410] on span "Carregar mais produtos" at bounding box center [571, 406] width 99 height 8
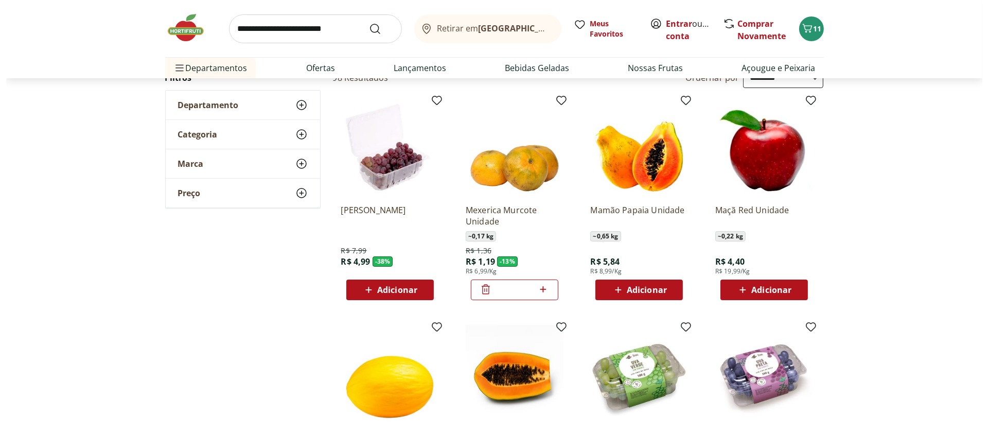
scroll to position [83, 0]
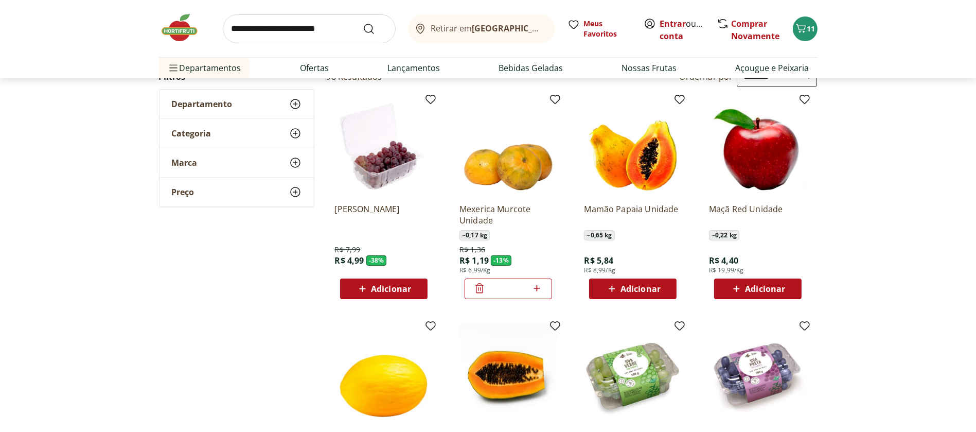
click at [518, 293] on input "*" at bounding box center [508, 288] width 45 height 11
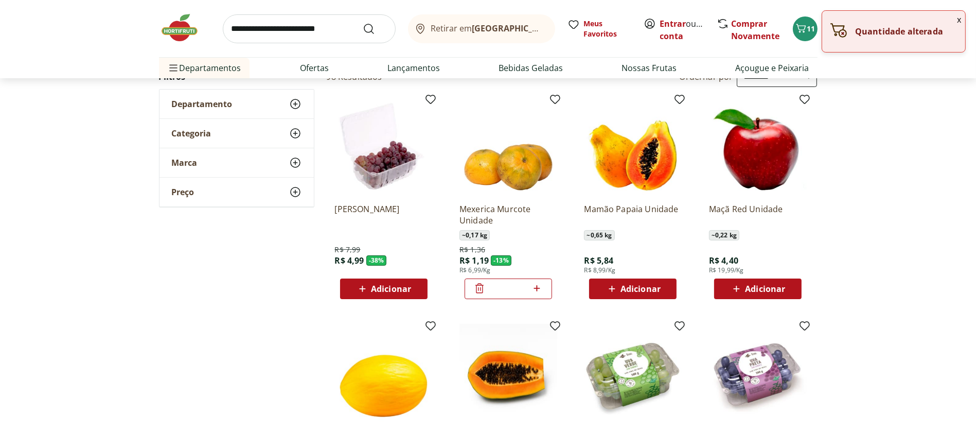
click at [537, 288] on icon at bounding box center [537, 288] width 6 height 6
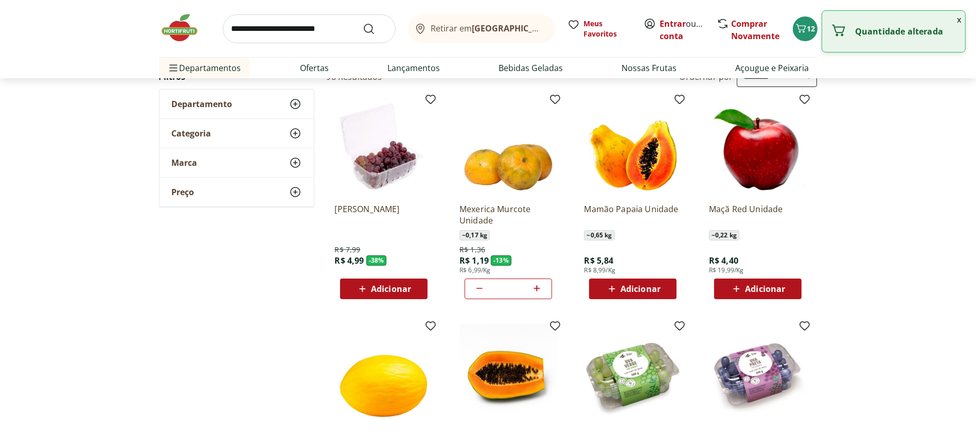
click at [537, 288] on icon at bounding box center [537, 288] width 6 height 6
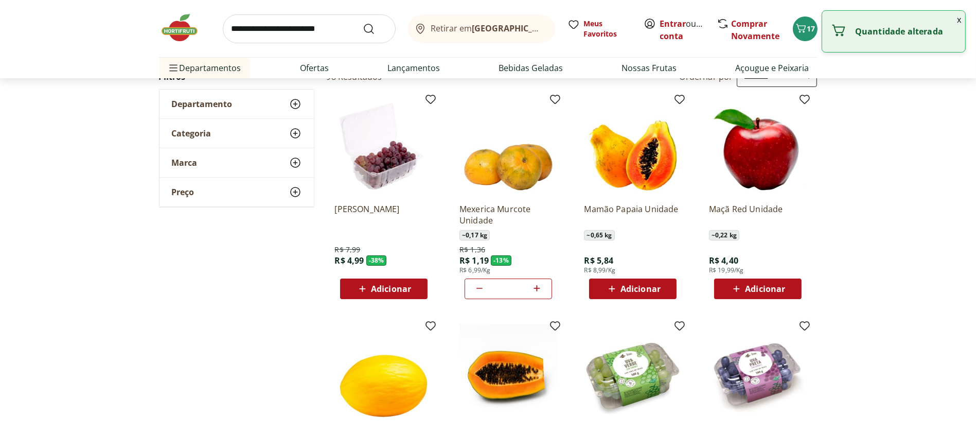
click at [537, 288] on icon at bounding box center [537, 288] width 6 height 6
type input "**"
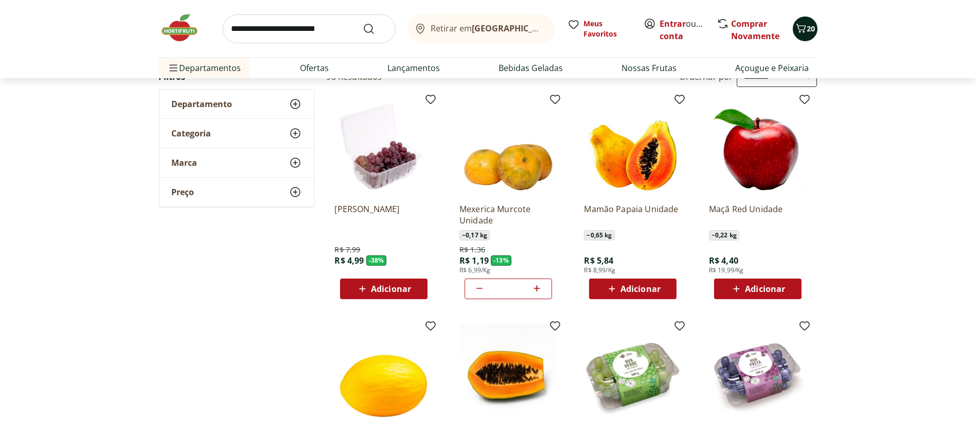
click at [801, 32] on icon "Carrinho" at bounding box center [801, 28] width 12 height 12
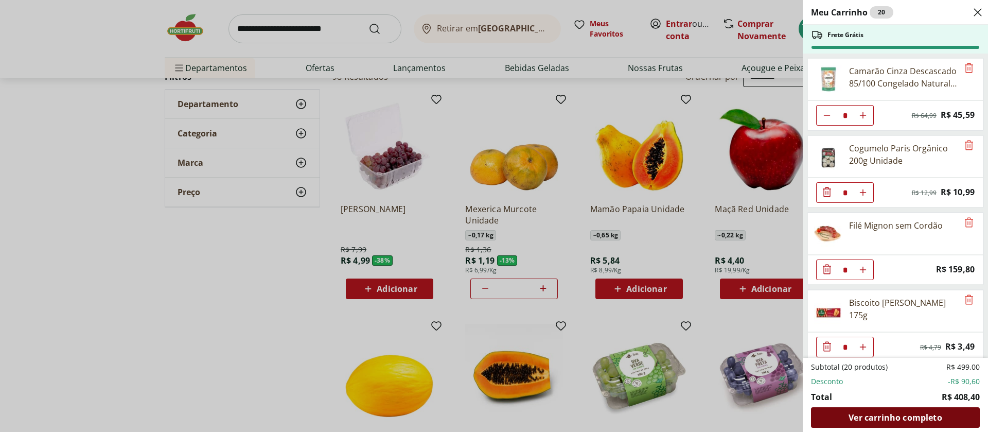
click at [896, 421] on span "Ver carrinho completo" at bounding box center [895, 417] width 93 height 8
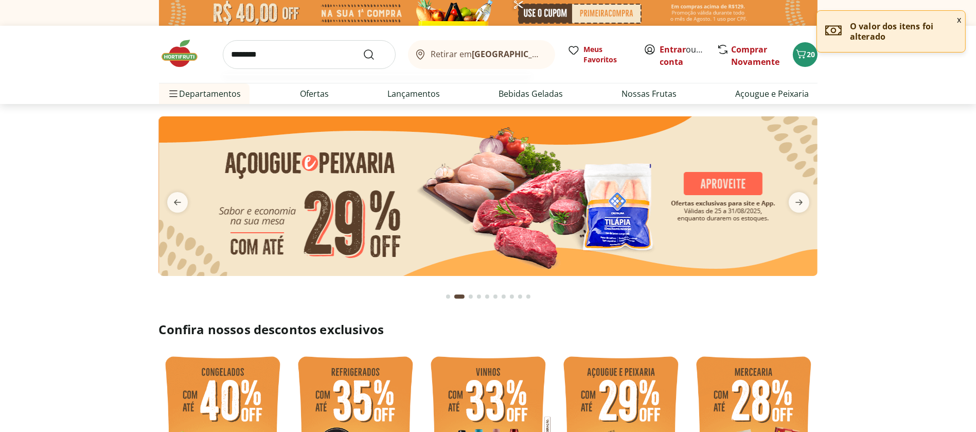
type input "********"
click at [363, 48] on button "Submit Search" at bounding box center [375, 54] width 25 height 12
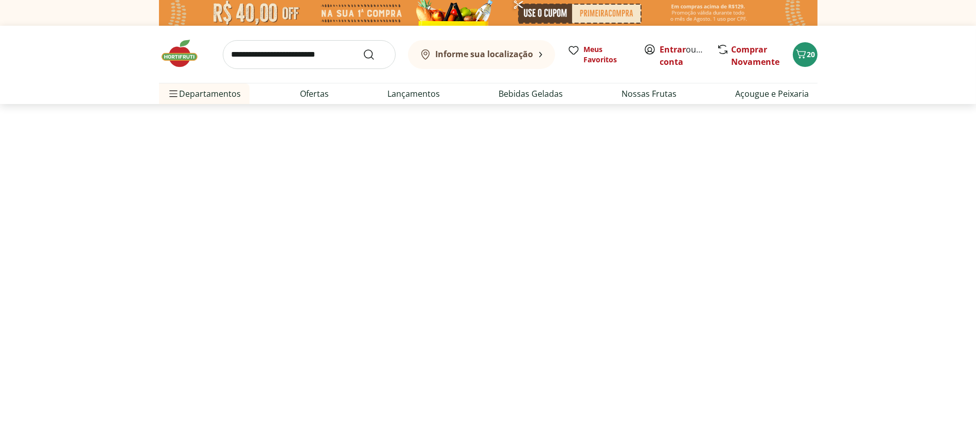
select select "**********"
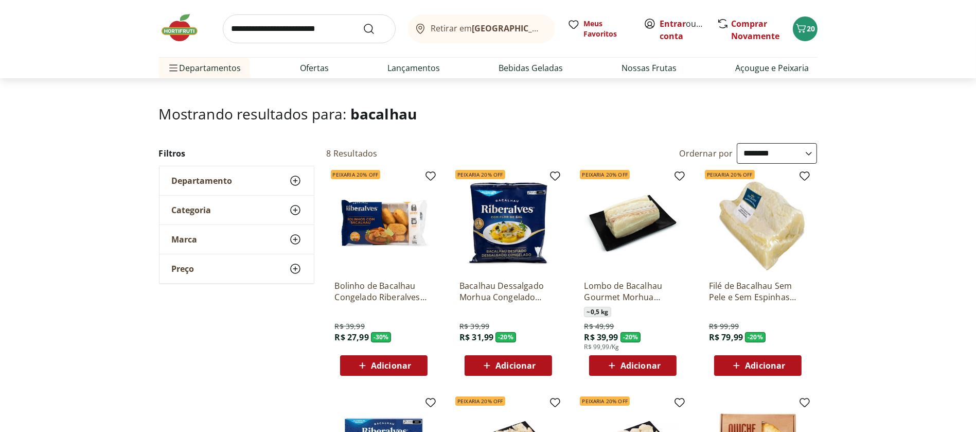
scroll to position [44, 0]
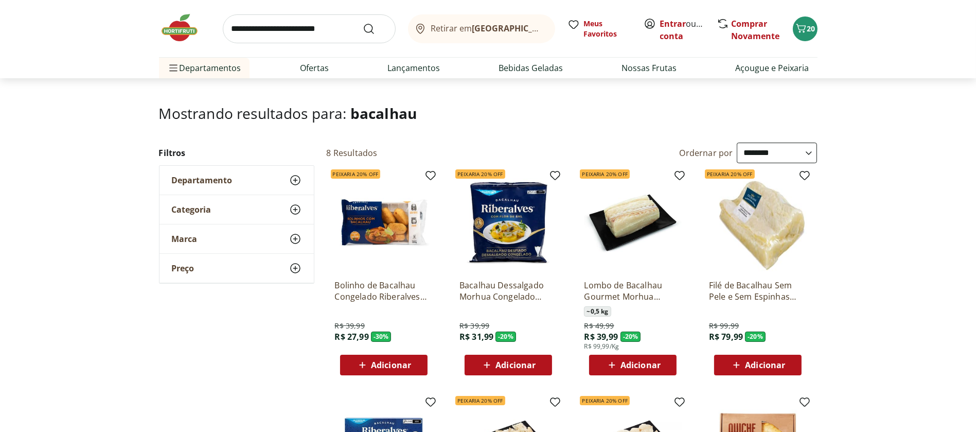
click at [484, 367] on icon at bounding box center [487, 365] width 13 height 12
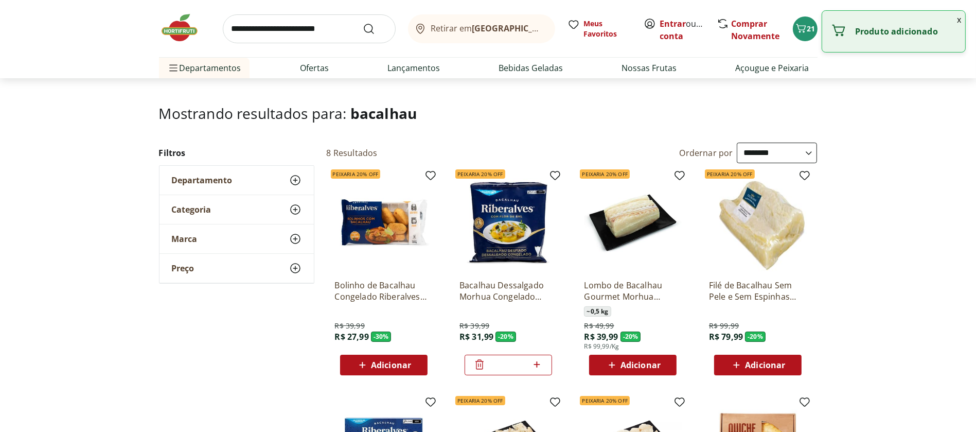
click at [484, 367] on icon at bounding box center [479, 364] width 12 height 12
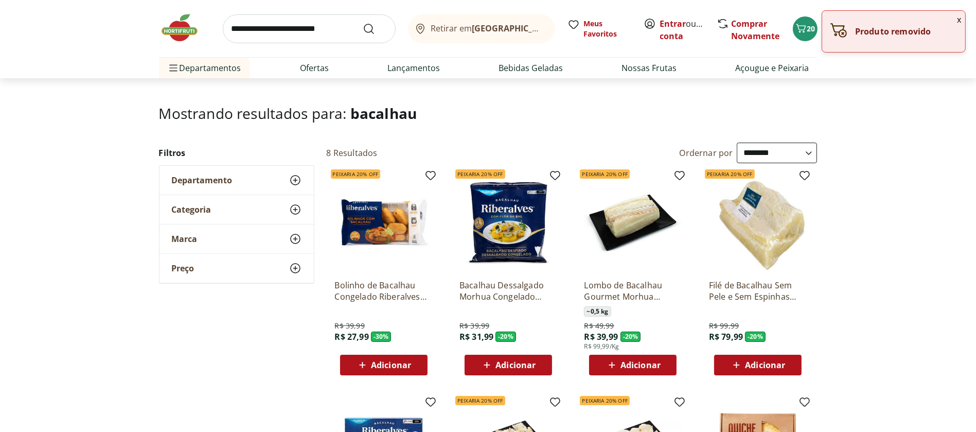
click at [484, 367] on icon at bounding box center [487, 365] width 13 height 12
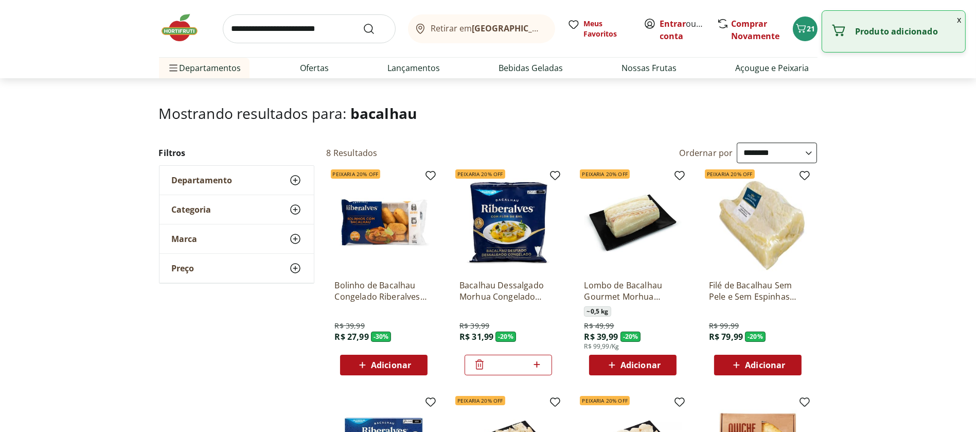
click at [540, 362] on icon at bounding box center [537, 364] width 13 height 12
type input "*"
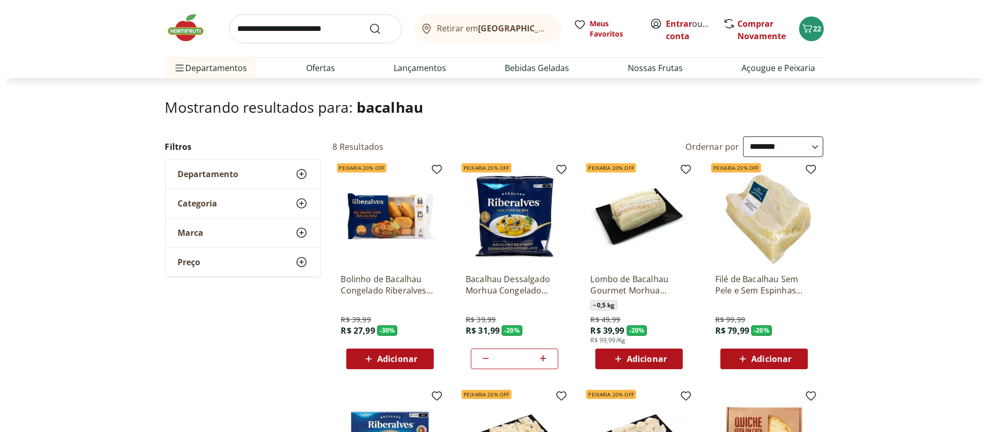
scroll to position [0, 0]
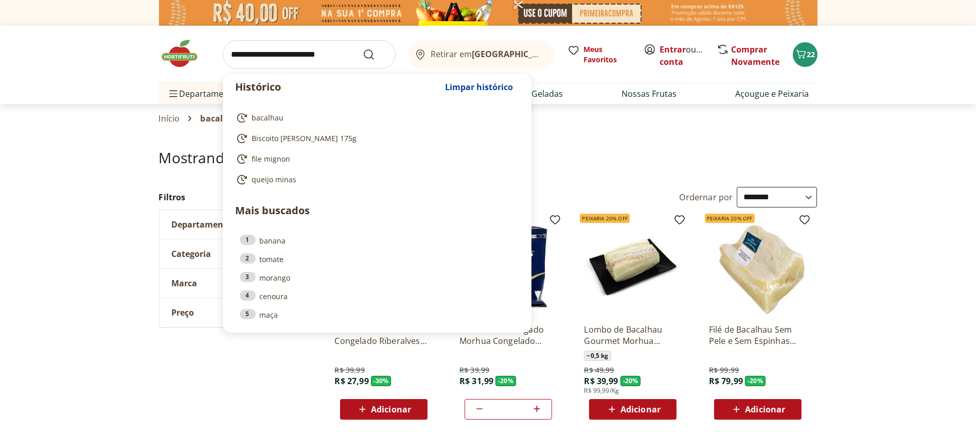
click at [254, 50] on input "search" at bounding box center [309, 54] width 173 height 29
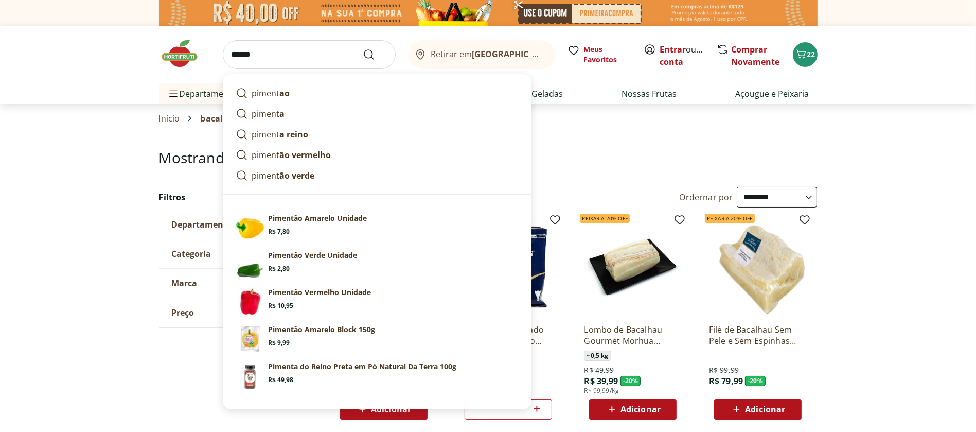
type input "******"
click at [97, 209] on section "**********" at bounding box center [488, 401] width 976 height 504
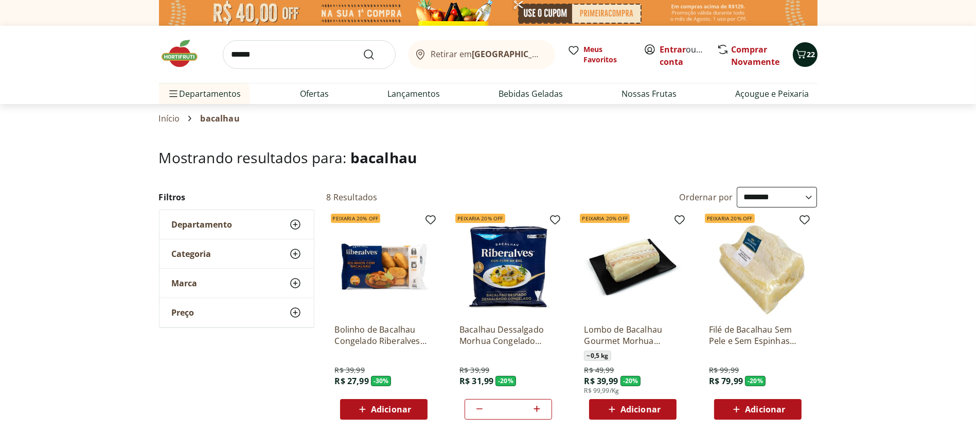
click at [806, 49] on icon "Carrinho" at bounding box center [801, 54] width 12 height 12
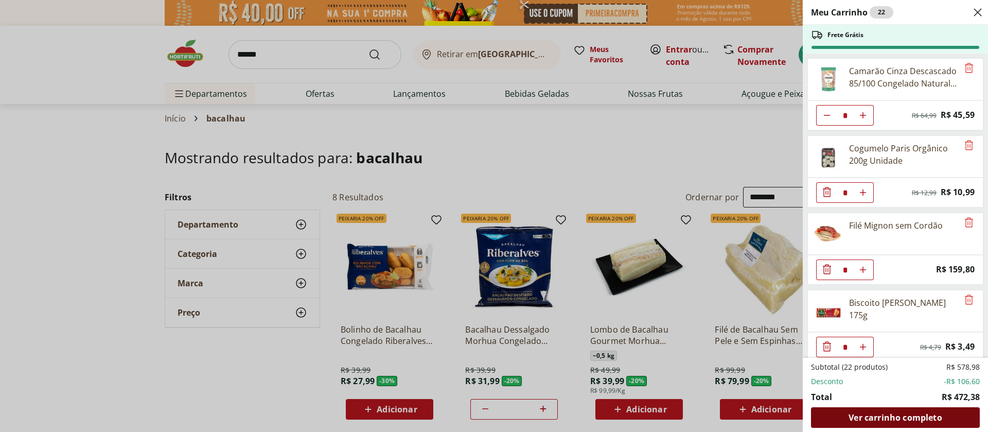
click at [893, 423] on div "Ver carrinho completo" at bounding box center [895, 417] width 169 height 21
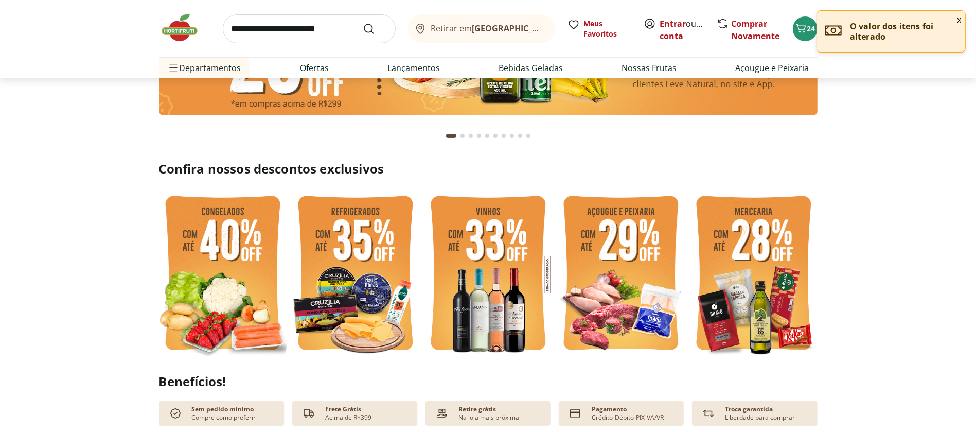
scroll to position [162, 0]
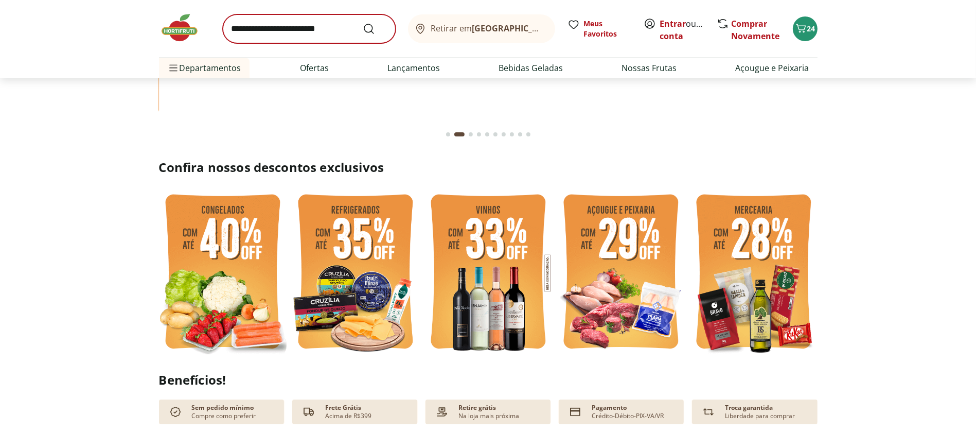
type input "**"
type input "*"
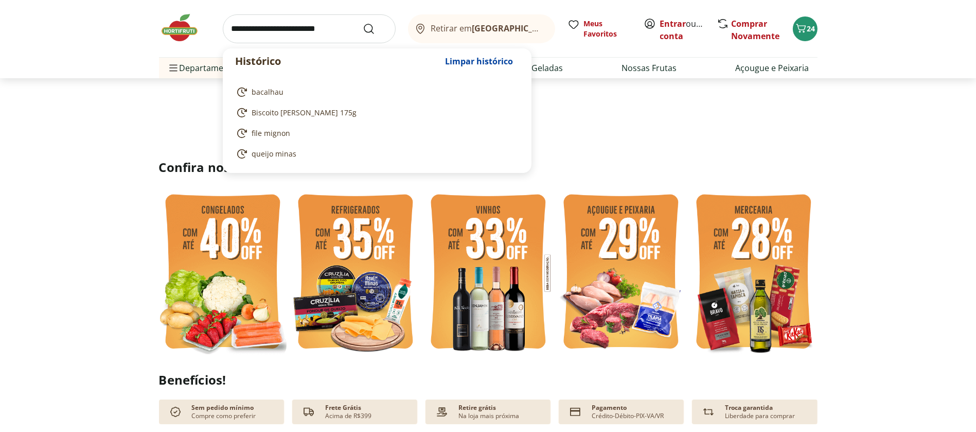
click at [262, 32] on input "search" at bounding box center [309, 28] width 173 height 29
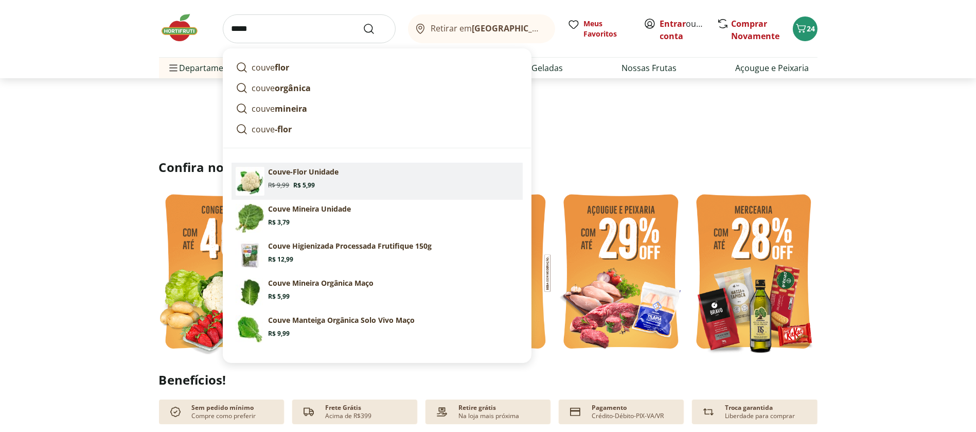
click at [306, 184] on span "Price: R$ 5,99" at bounding box center [305, 185] width 22 height 8
type input "**********"
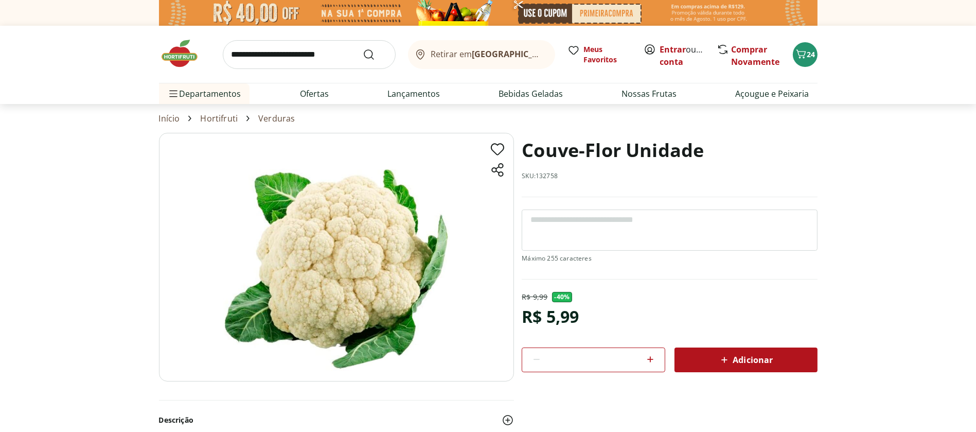
click at [749, 360] on span "Adicionar" at bounding box center [745, 360] width 55 height 12
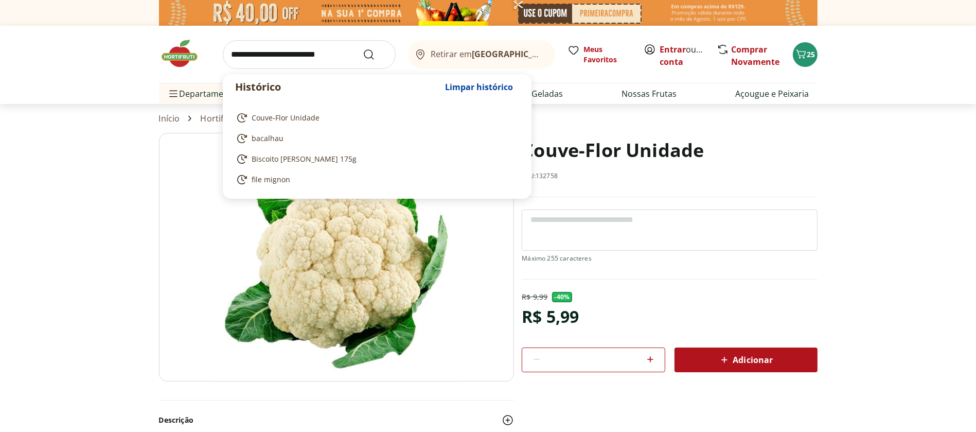
click at [266, 55] on input "search" at bounding box center [309, 54] width 173 height 29
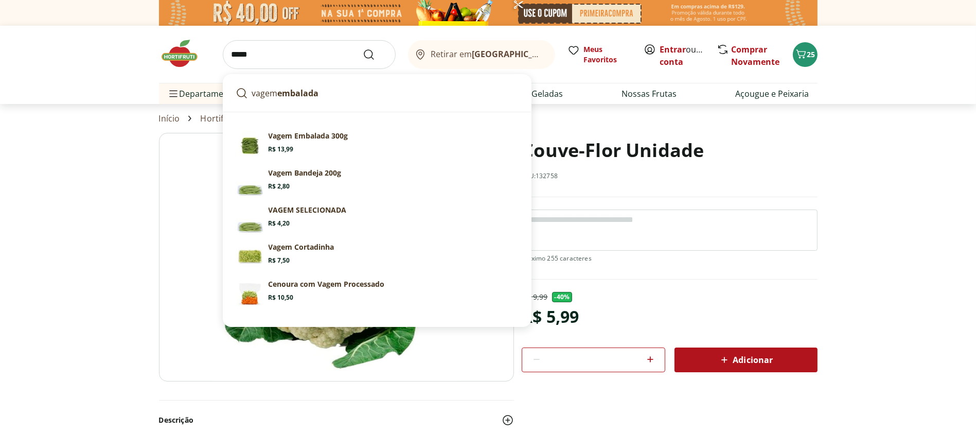
type input "*****"
click at [363, 48] on button "Submit Search" at bounding box center [375, 54] width 25 height 12
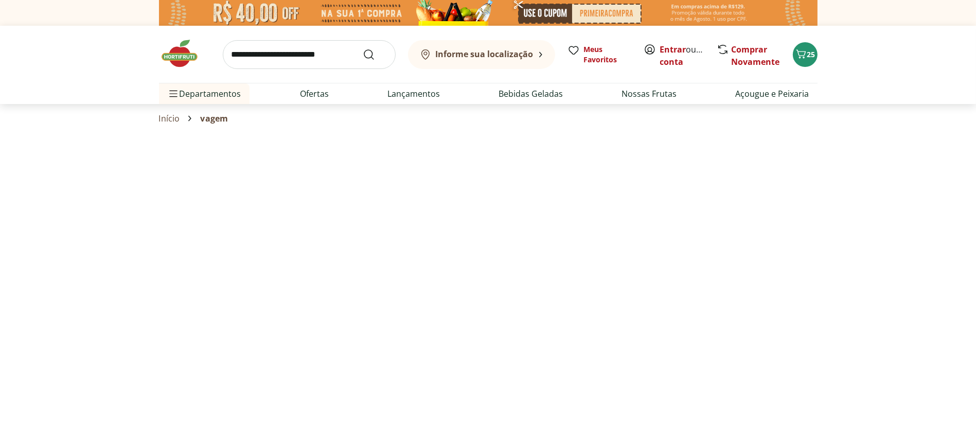
select select "**********"
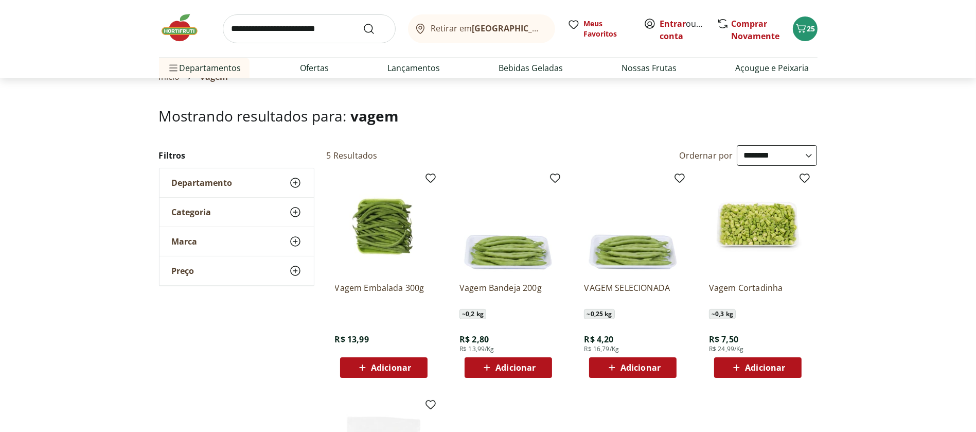
scroll to position [44, 0]
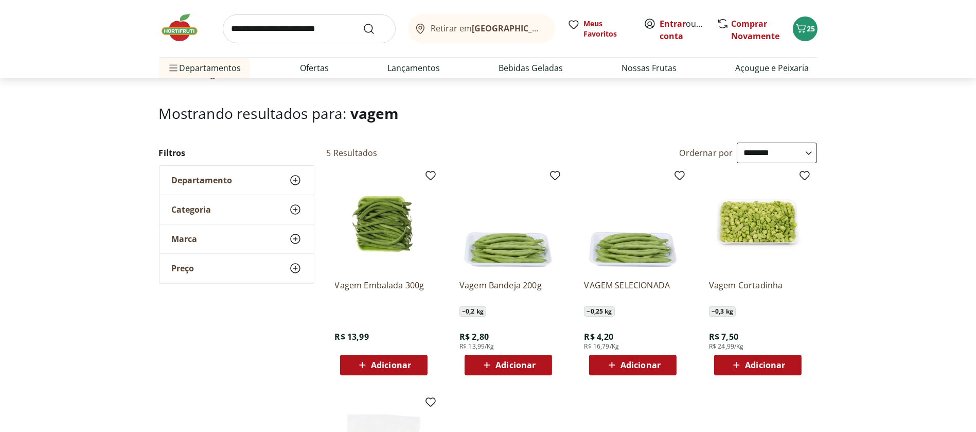
click at [487, 365] on icon at bounding box center [487, 365] width 6 height 6
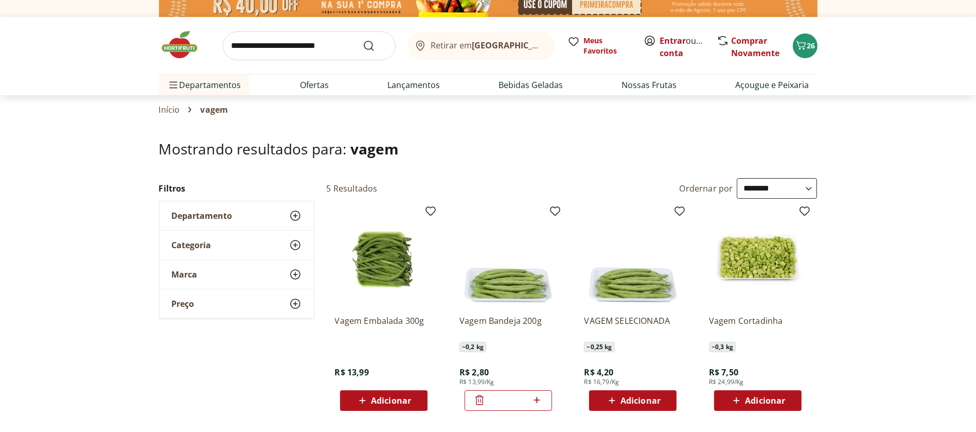
scroll to position [0, 0]
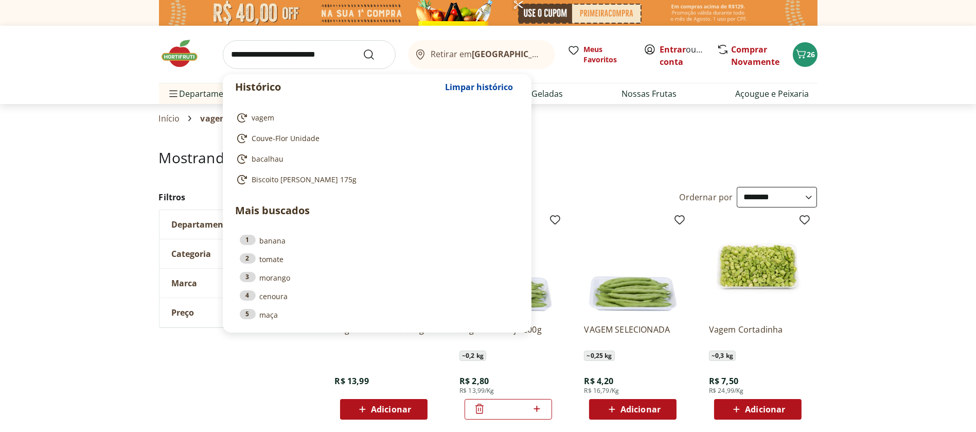
click at [269, 49] on input "search" at bounding box center [309, 54] width 173 height 29
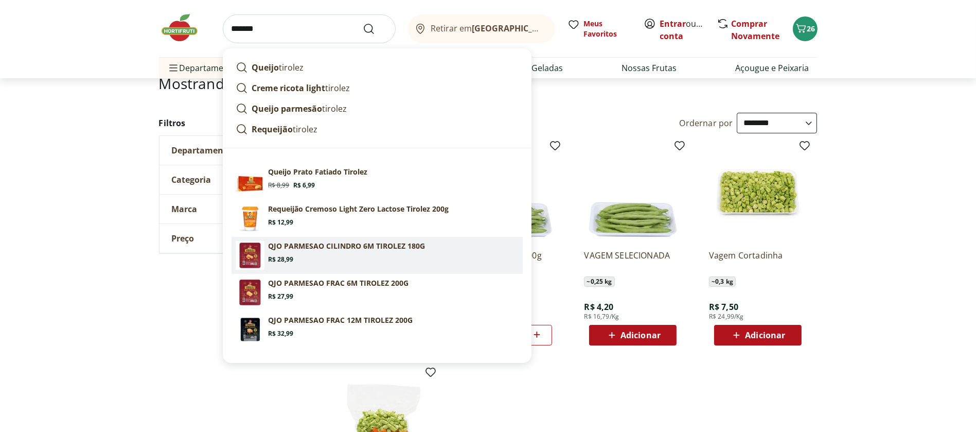
scroll to position [75, 0]
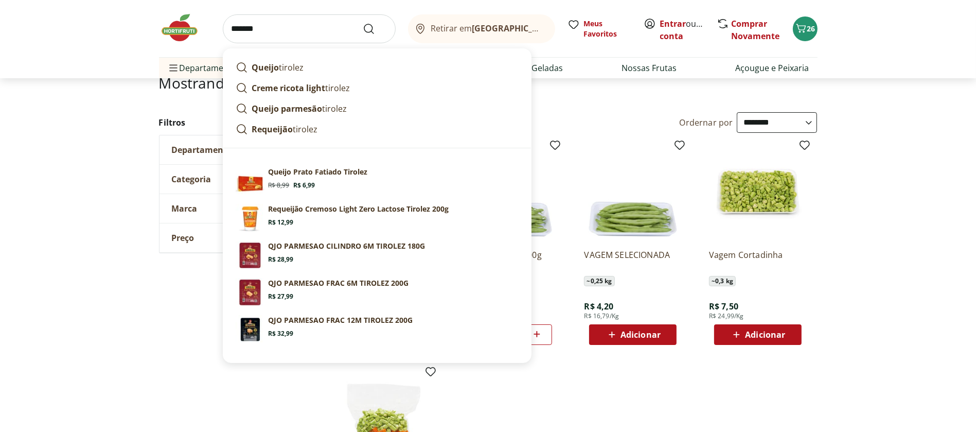
type input "*******"
click at [363, 23] on button "Submit Search" at bounding box center [375, 29] width 25 height 12
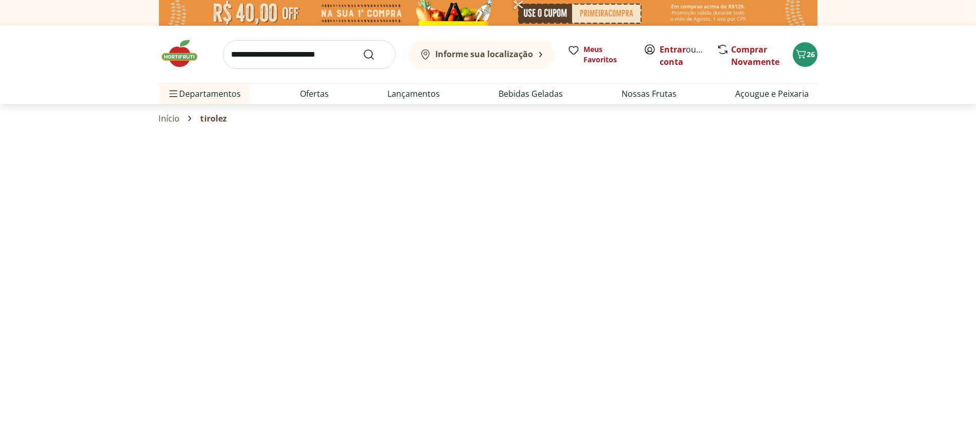
select select "**********"
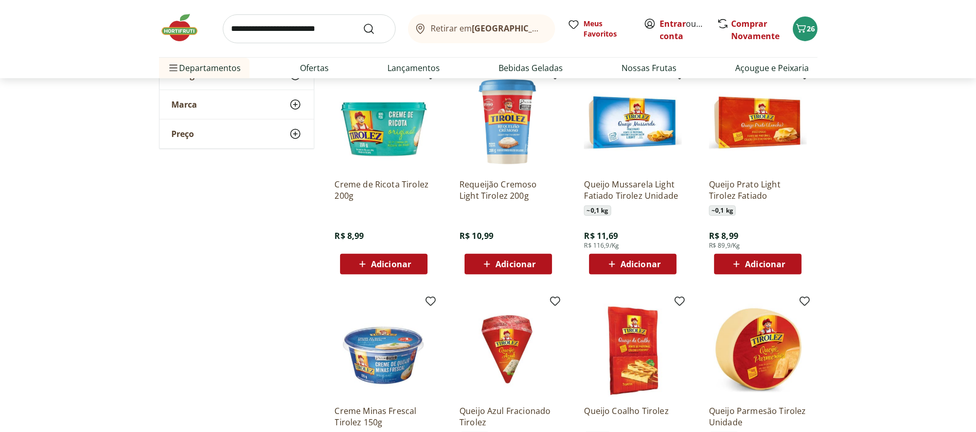
scroll to position [370, 0]
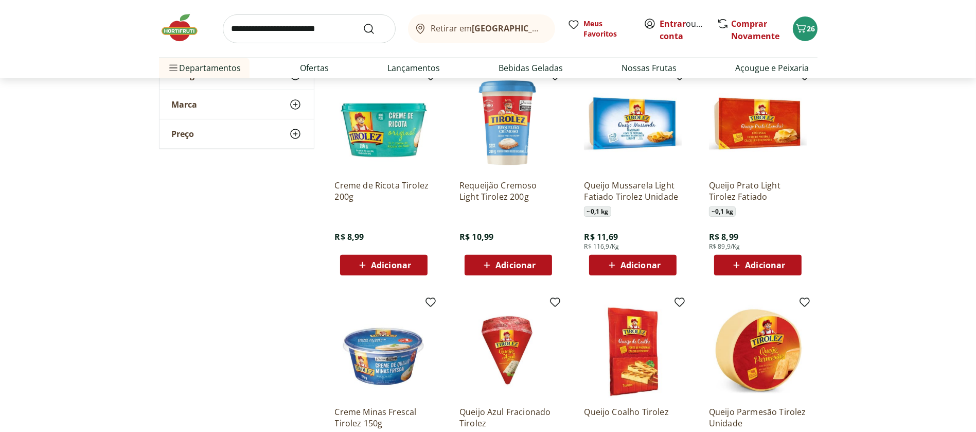
click at [367, 260] on icon at bounding box center [362, 265] width 13 height 12
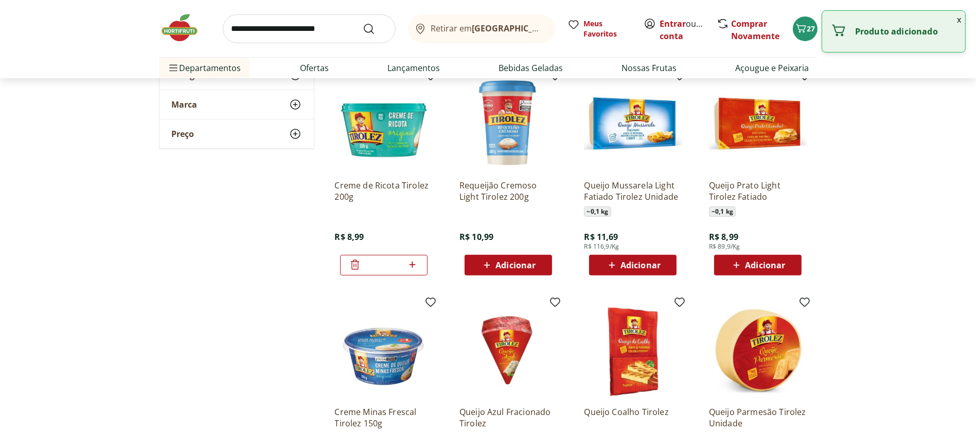
click at [354, 263] on icon at bounding box center [355, 264] width 12 height 12
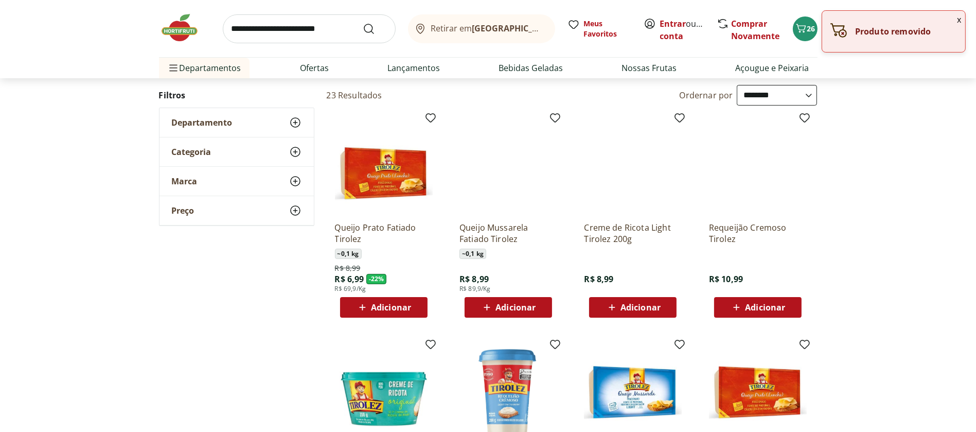
scroll to position [100, 0]
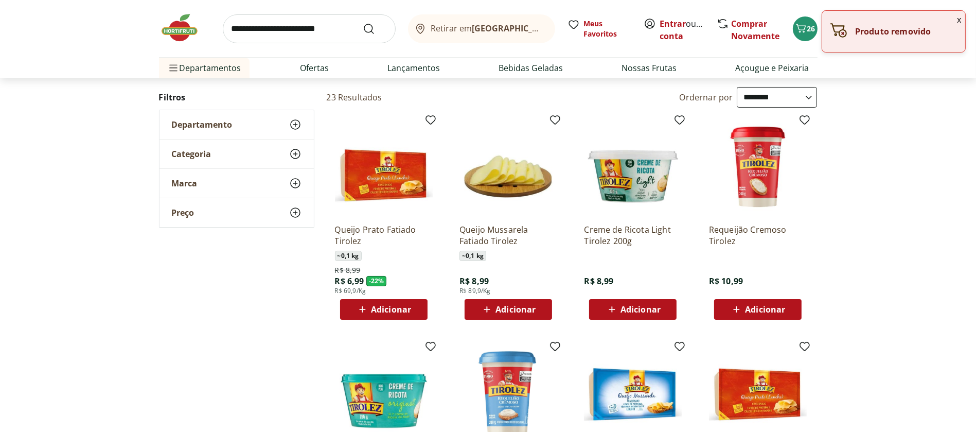
click at [623, 315] on div "Adicionar" at bounding box center [632, 309] width 71 height 19
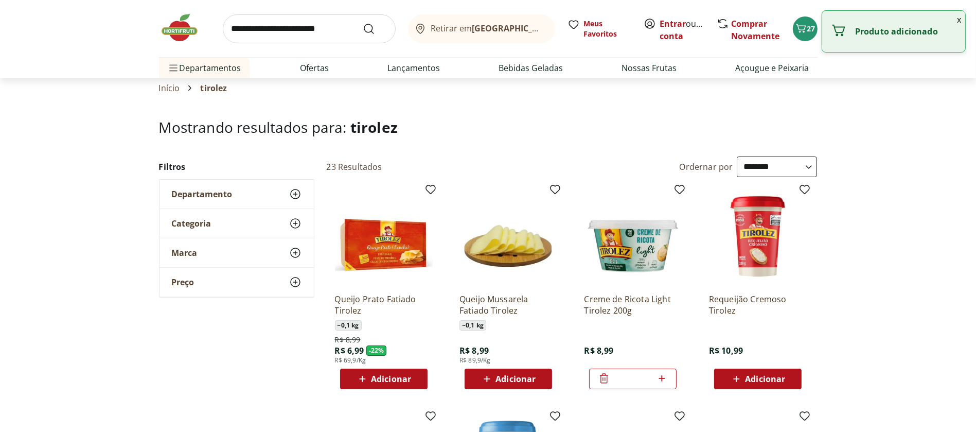
scroll to position [0, 0]
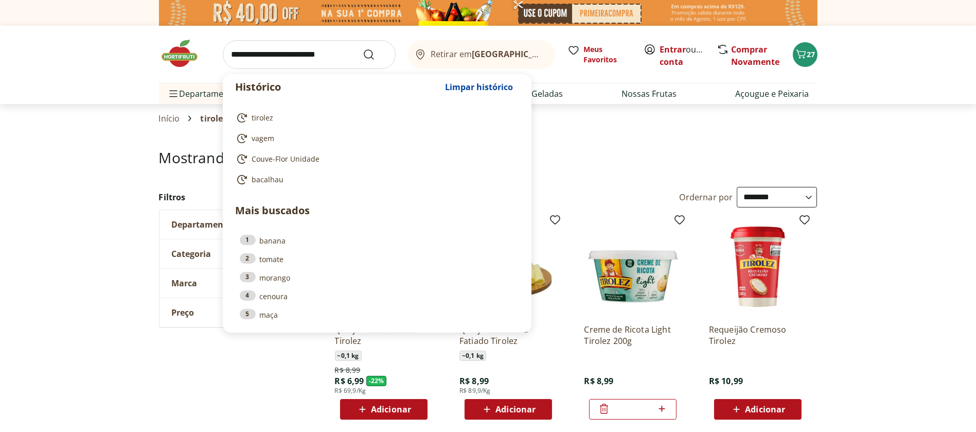
click at [308, 49] on input "search" at bounding box center [309, 54] width 173 height 29
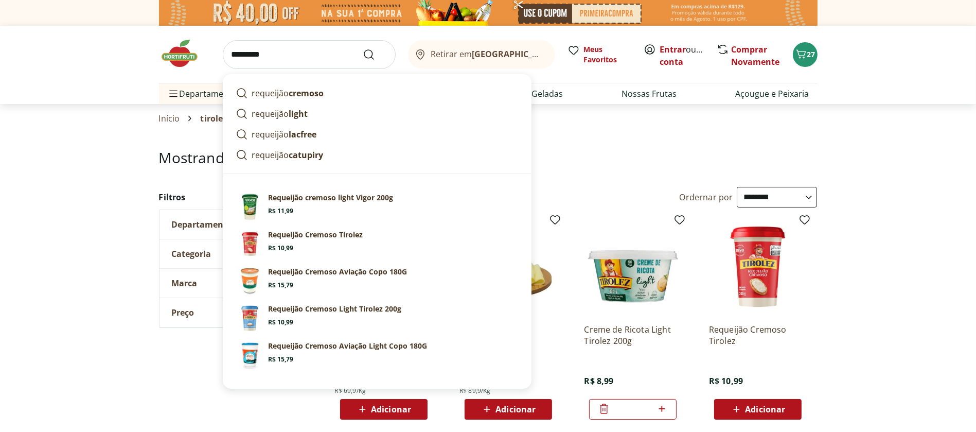
type input "*********"
click at [363, 48] on button "Submit Search" at bounding box center [375, 54] width 25 height 12
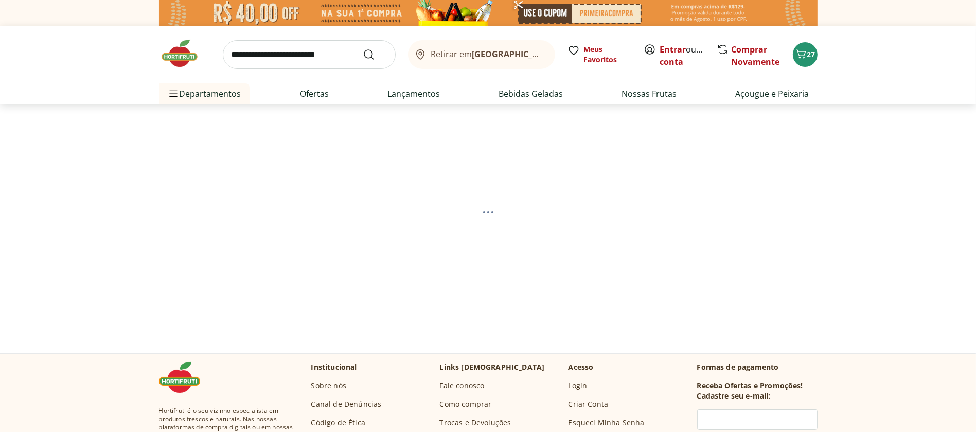
select select "**********"
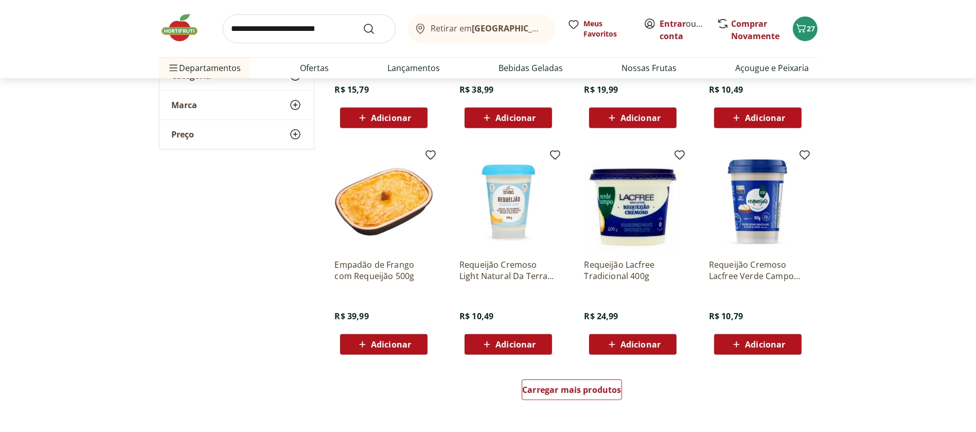
scroll to position [520, 0]
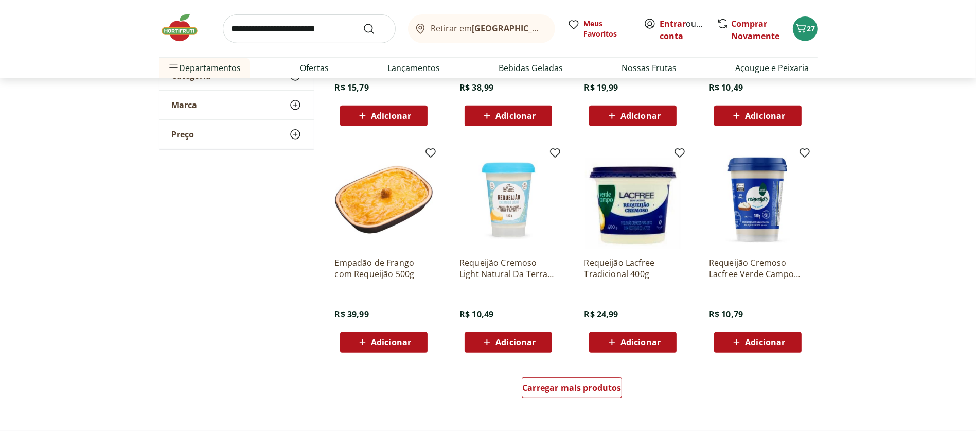
click at [490, 343] on icon at bounding box center [487, 342] width 13 height 12
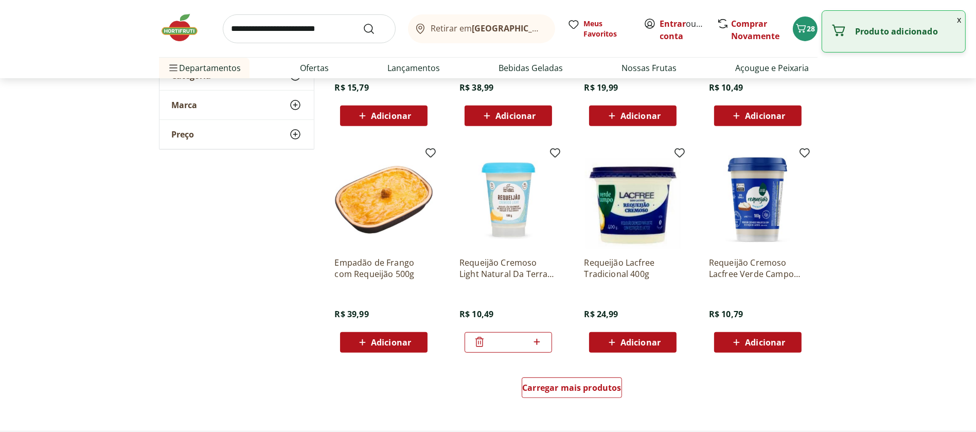
click at [537, 341] on icon at bounding box center [537, 342] width 13 height 12
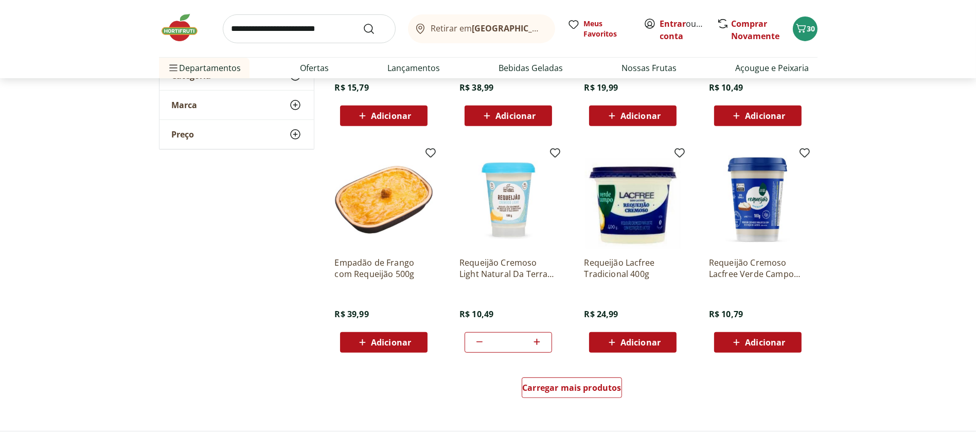
click at [476, 339] on icon at bounding box center [479, 342] width 12 height 12
type input "*"
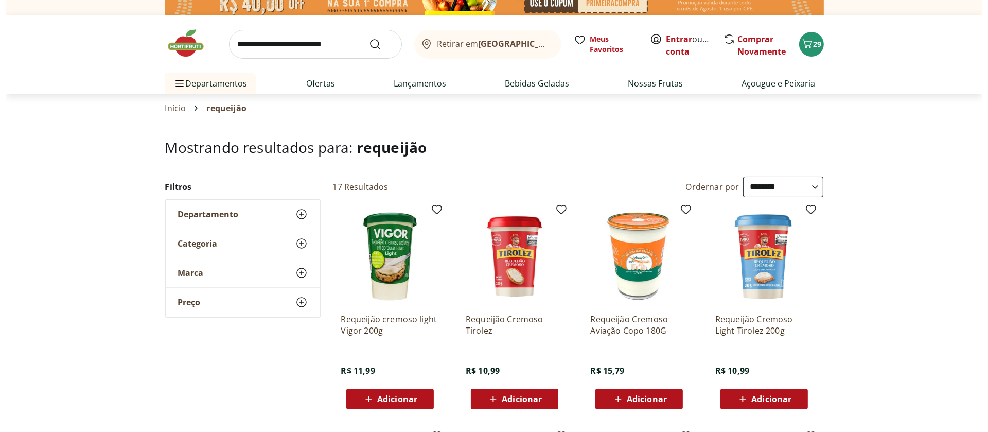
scroll to position [10, 0]
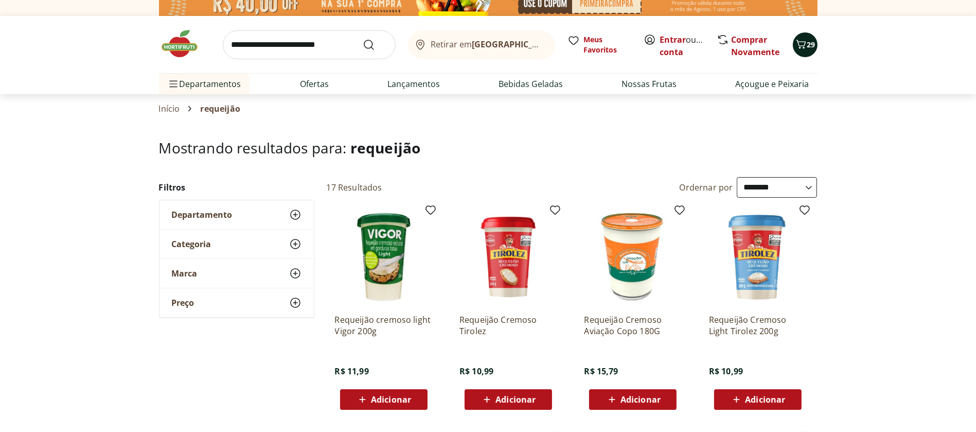
click at [811, 49] on button "29" at bounding box center [805, 44] width 25 height 25
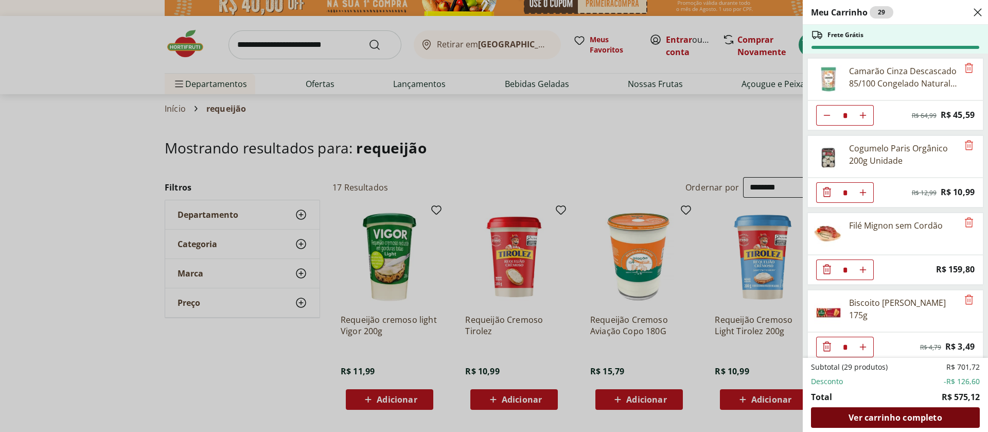
click at [908, 410] on div "Ver carrinho completo" at bounding box center [895, 417] width 169 height 21
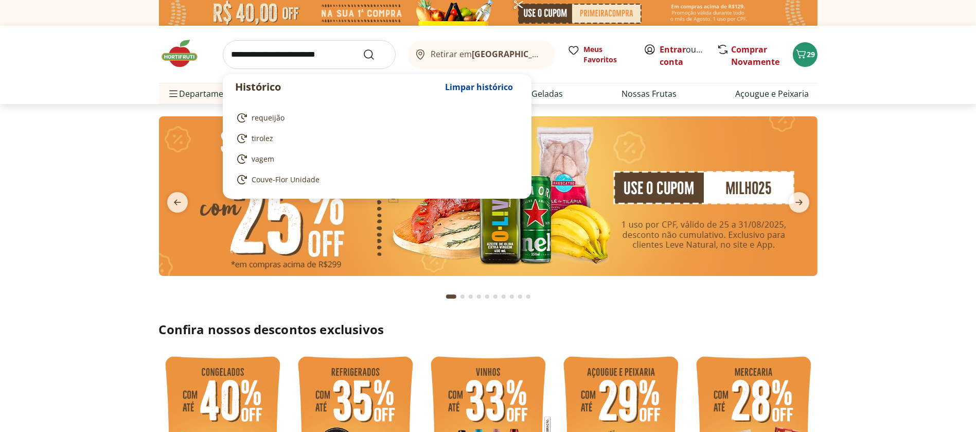
click at [285, 52] on input "search" at bounding box center [309, 54] width 173 height 29
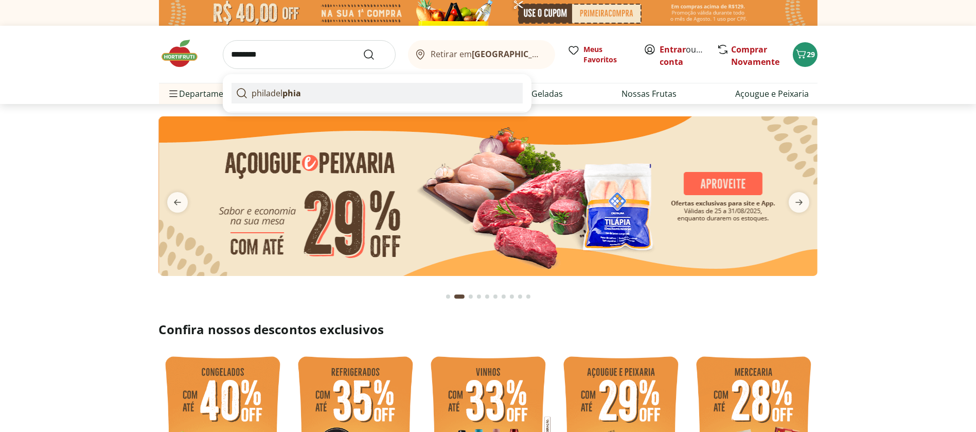
click at [288, 87] on strong "phia" at bounding box center [292, 92] width 19 height 11
type input "**********"
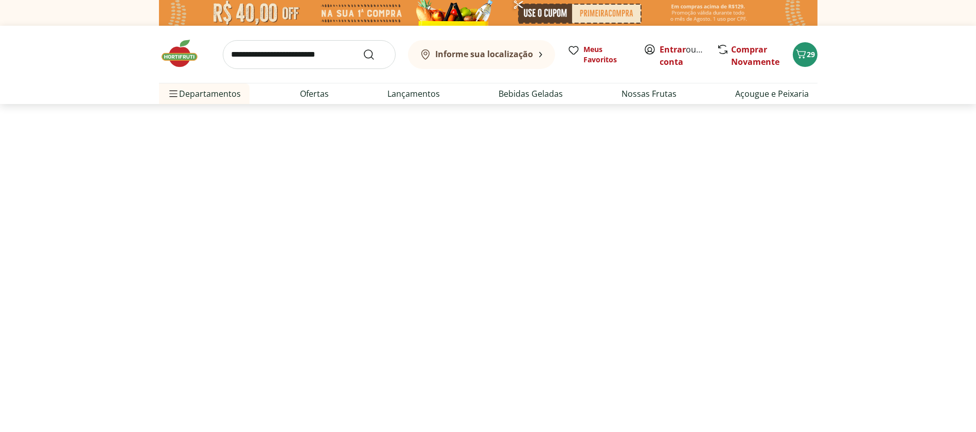
select select "**********"
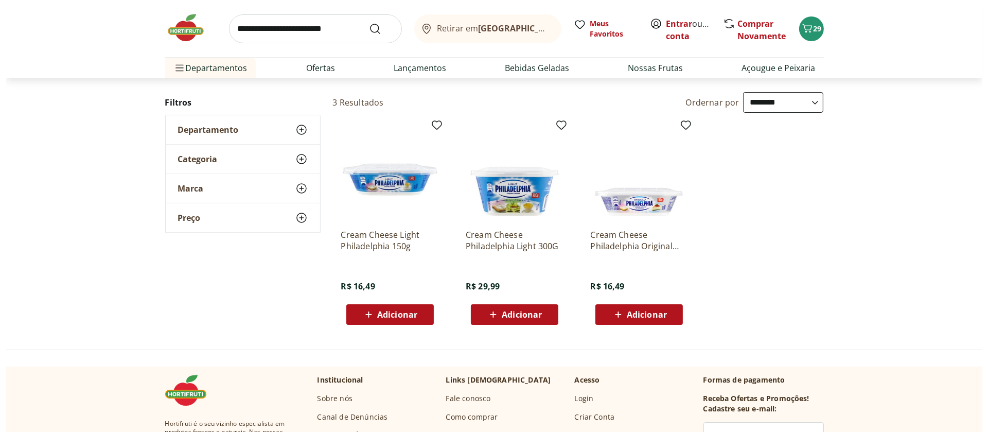
scroll to position [98, 0]
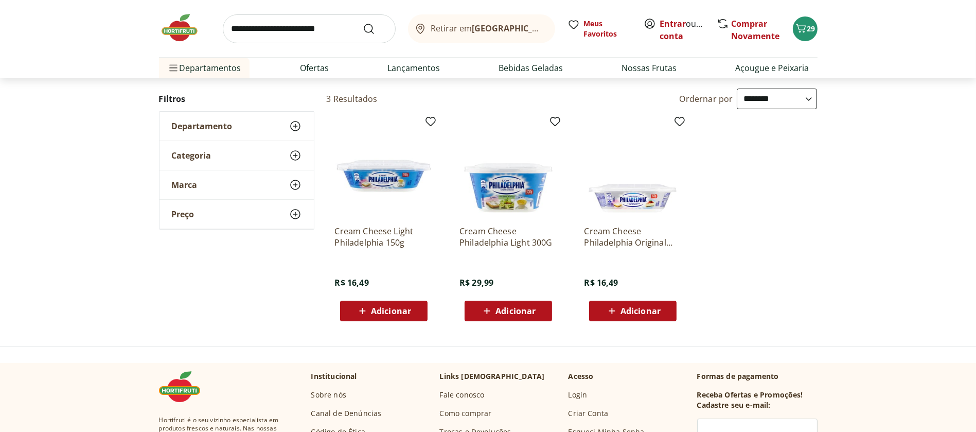
click at [487, 310] on icon at bounding box center [487, 311] width 6 height 6
click at [805, 33] on icon "Carrinho" at bounding box center [801, 28] width 12 height 12
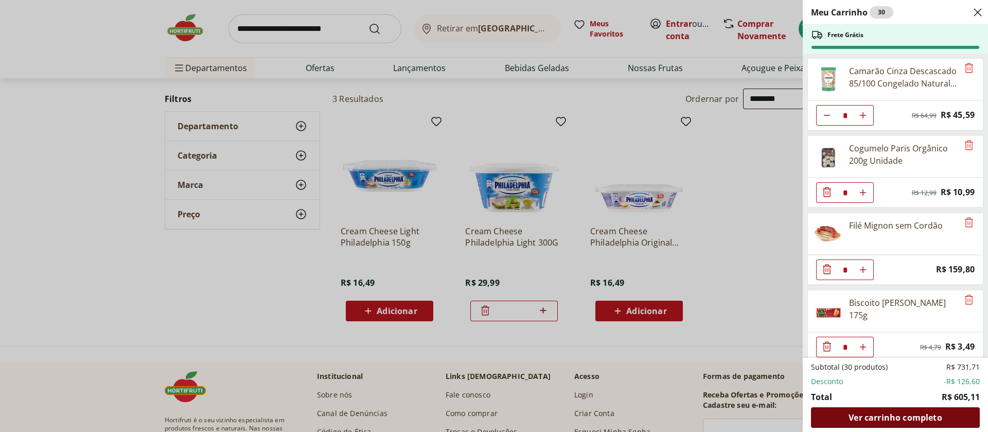
click at [878, 421] on span "Ver carrinho completo" at bounding box center [895, 417] width 93 height 8
